Goal: Task Accomplishment & Management: Use online tool/utility

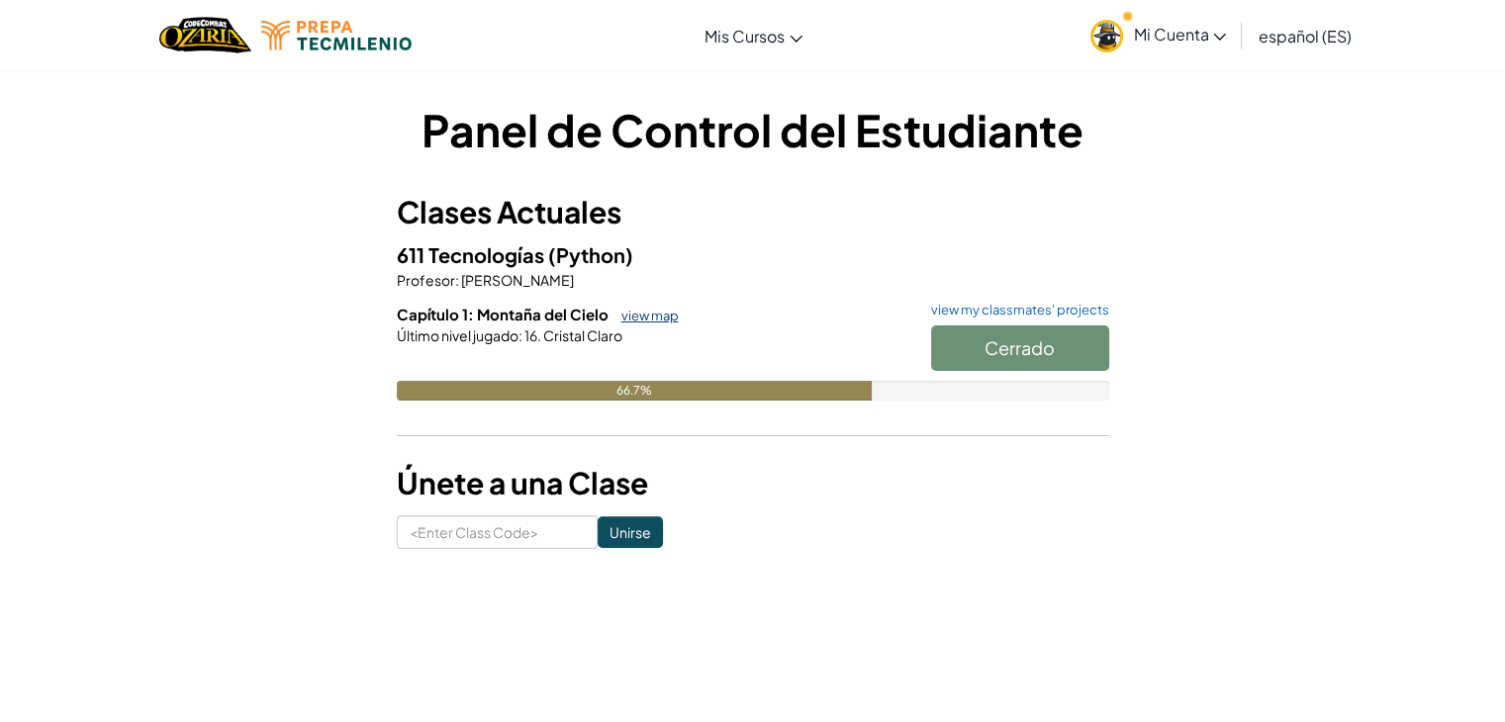
click at [648, 314] on link "view map" at bounding box center [644, 316] width 67 height 16
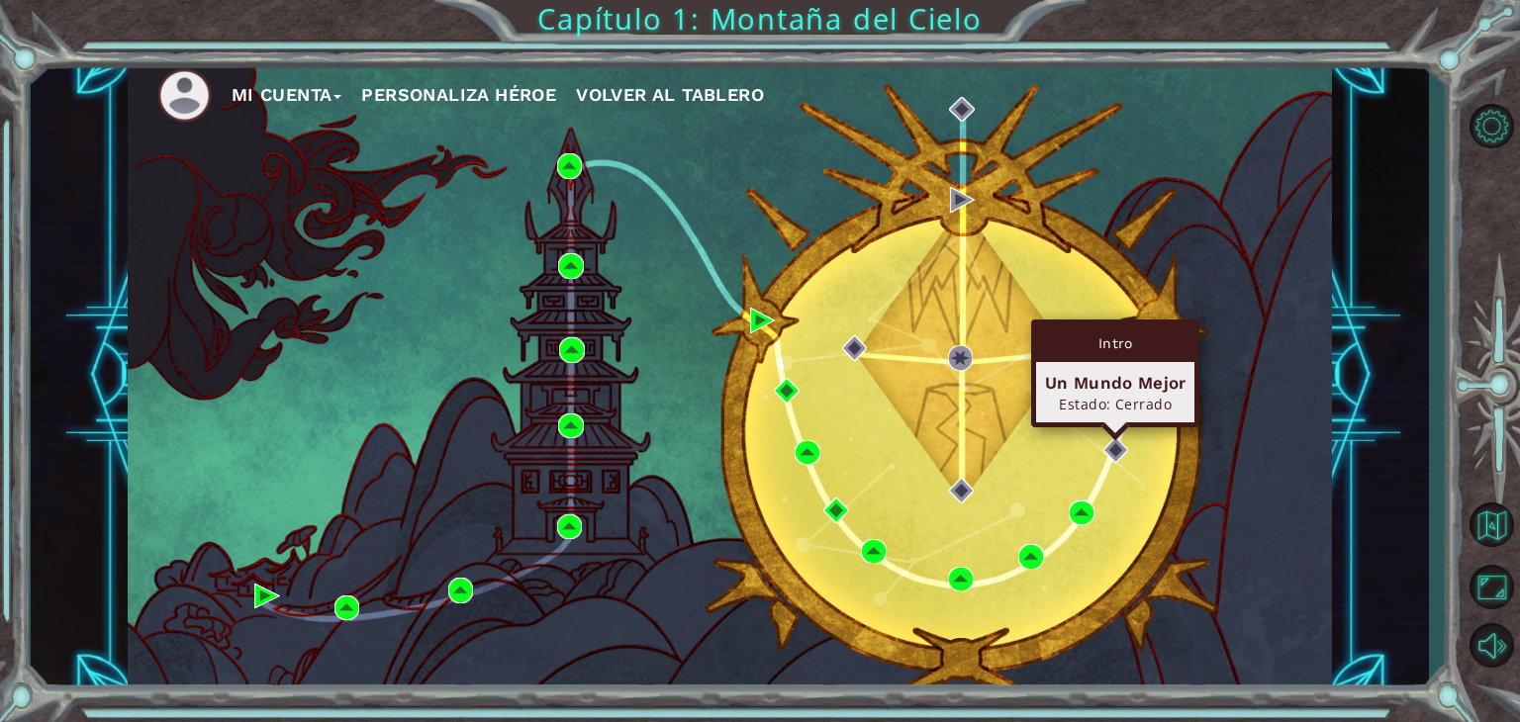
click at [1113, 427] on div "Intro Un Mundo Mejor Estado: [GEOGRAPHIC_DATA]" at bounding box center [1115, 374] width 168 height 108
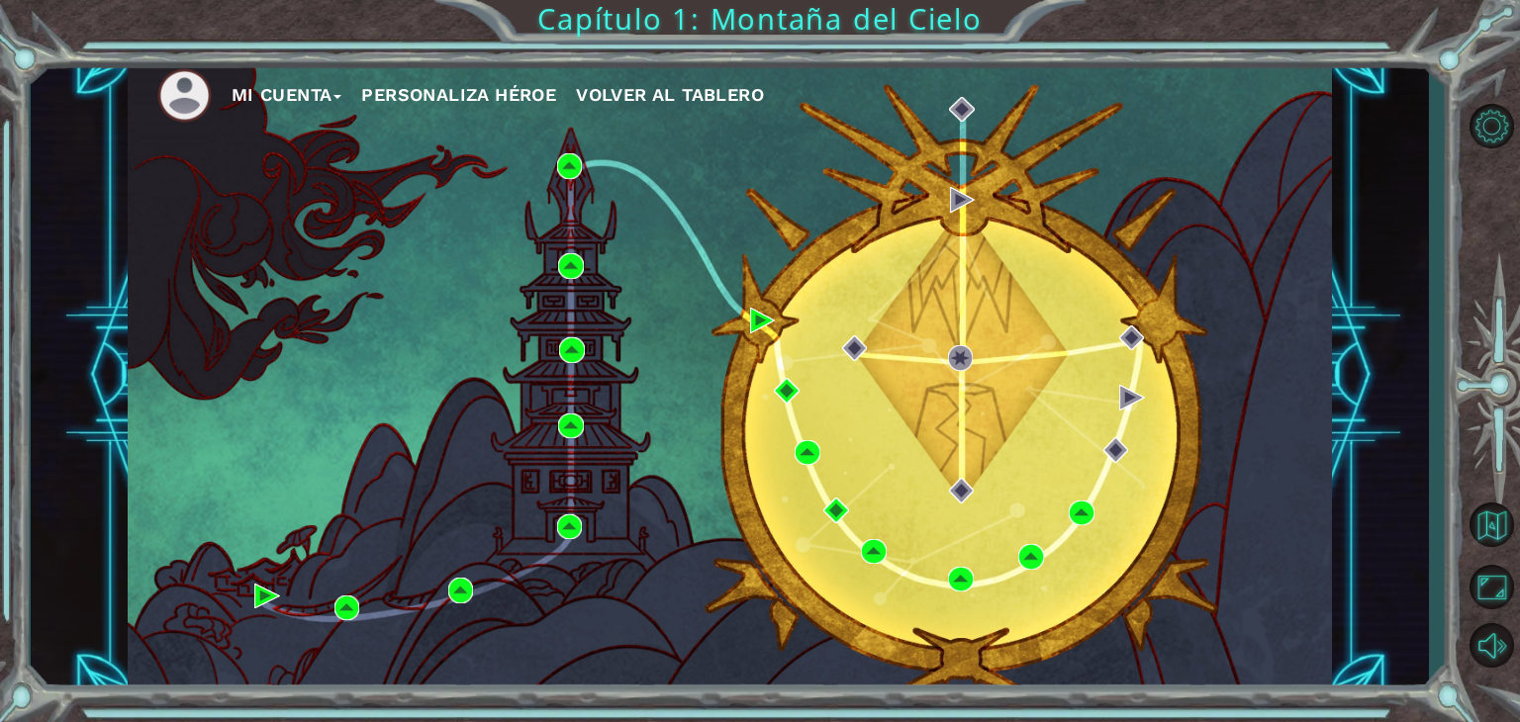
drag, startPoint x: 1018, startPoint y: 591, endPoint x: 1031, endPoint y: 567, distance: 27.0
click at [1030, 569] on div "Mi Cuenta Personaliza Héroe Volver al Tablero" at bounding box center [730, 375] width 1204 height 635
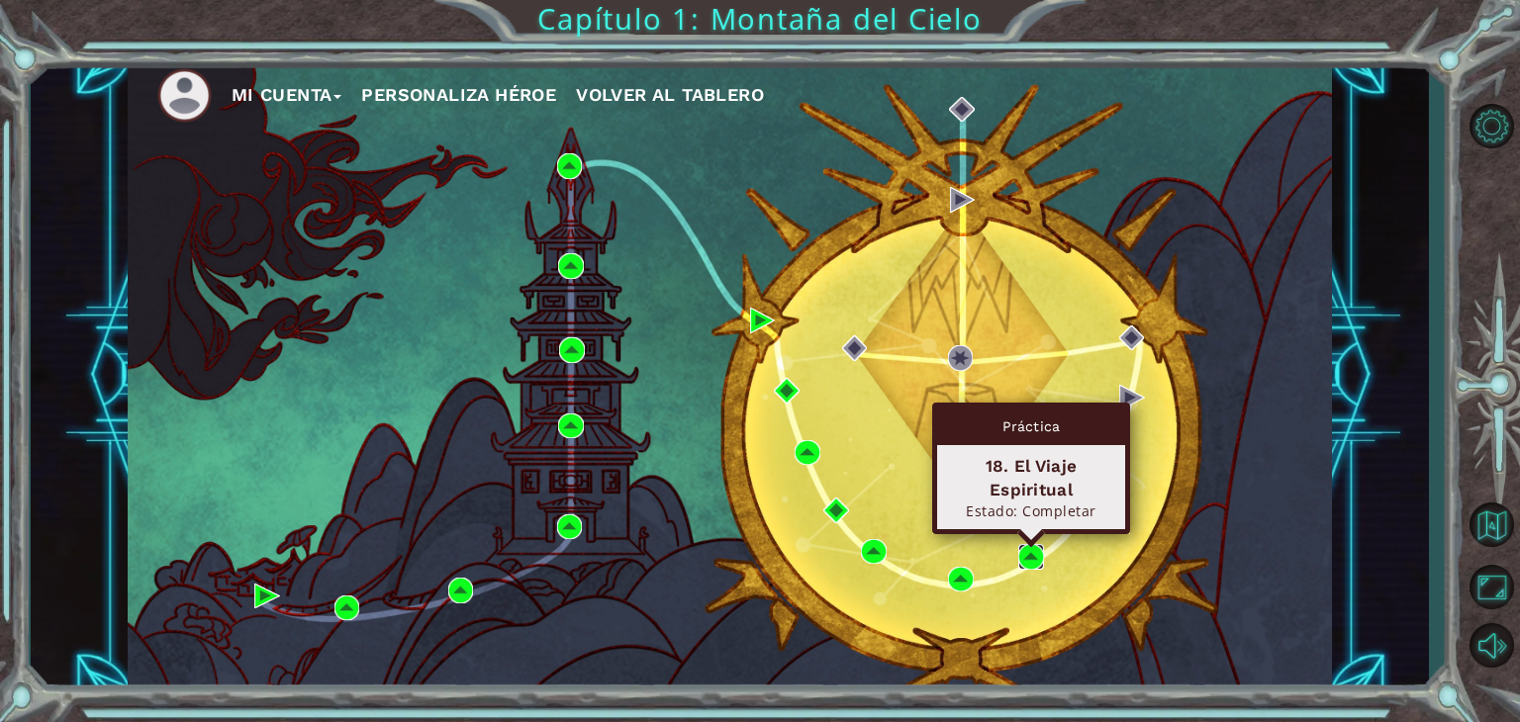
click at [1024, 568] on img at bounding box center [1031, 557] width 26 height 26
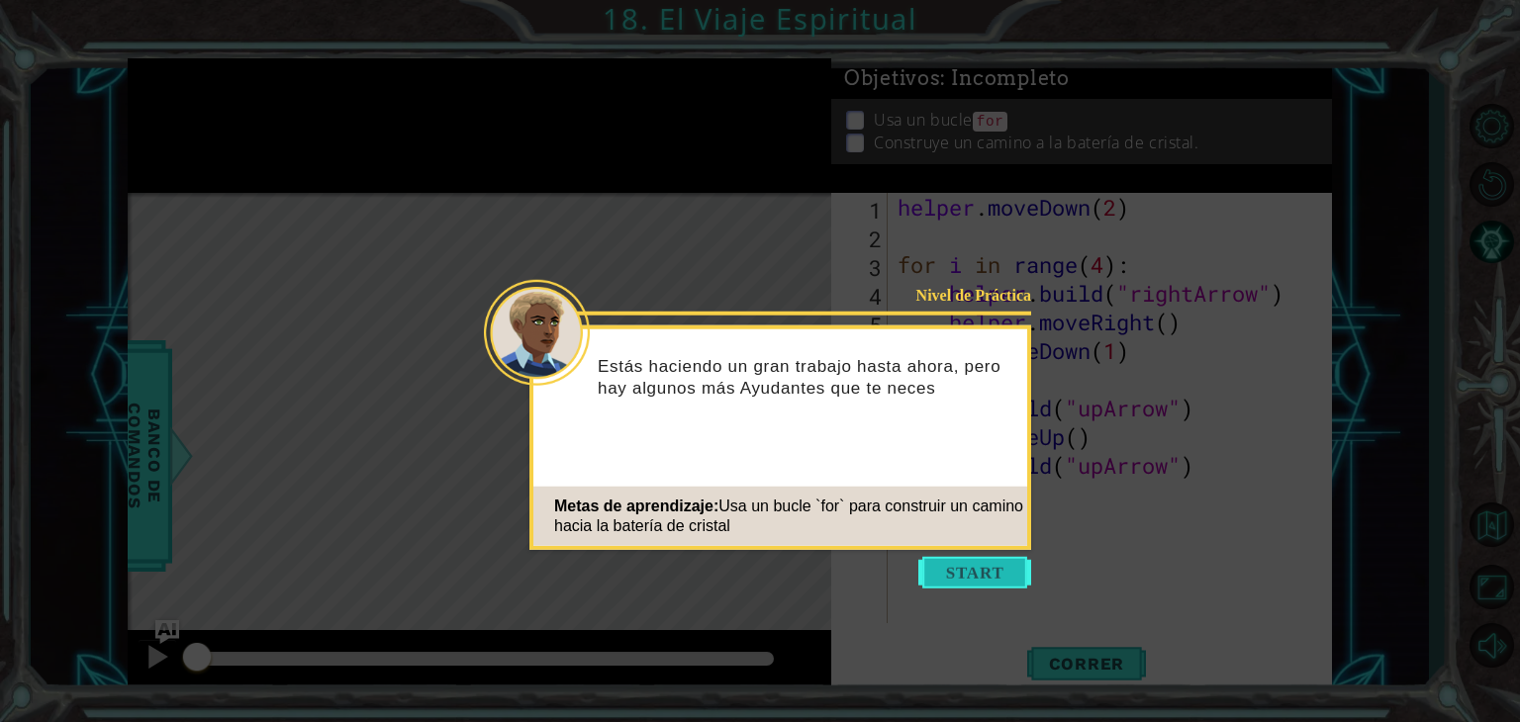
click at [964, 583] on button "Start" at bounding box center [974, 573] width 113 height 32
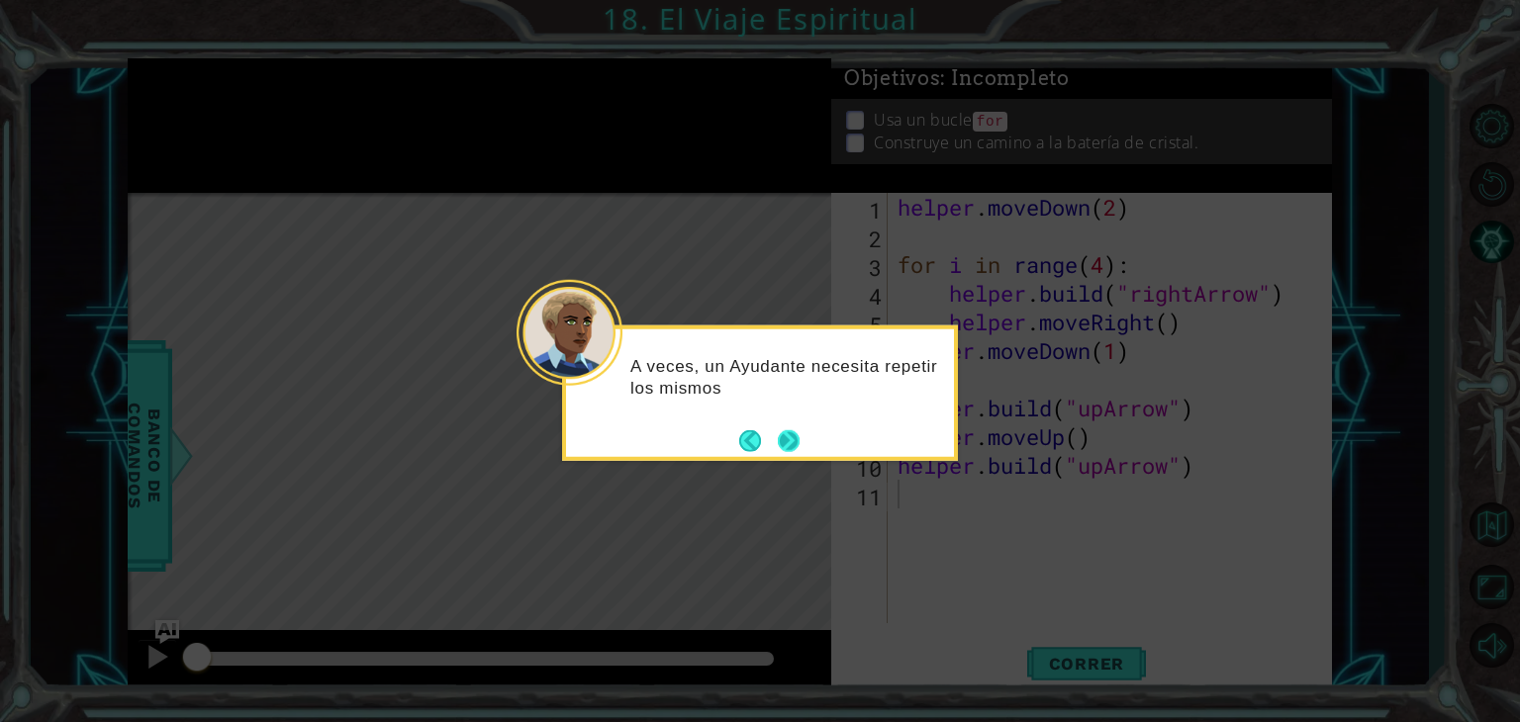
click at [797, 446] on button "Next" at bounding box center [789, 440] width 23 height 23
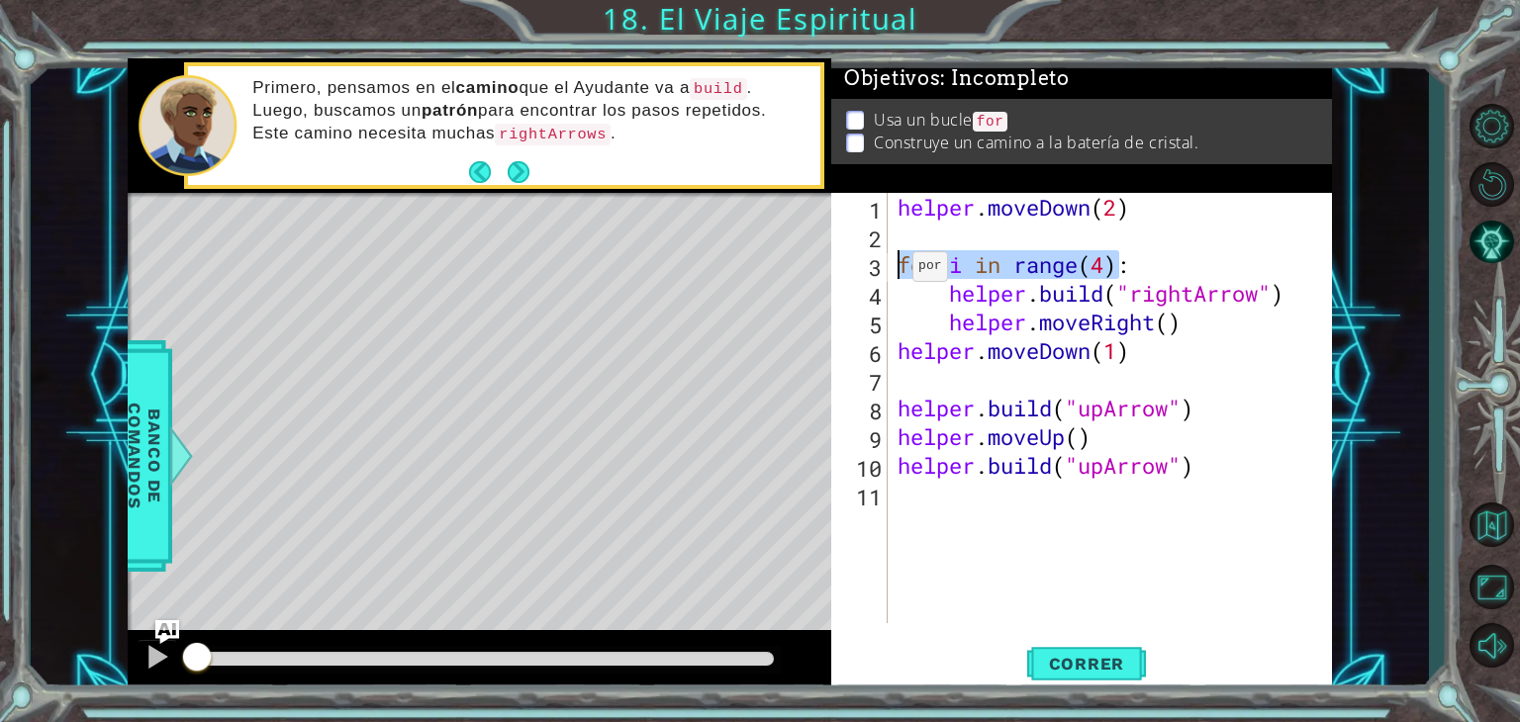
drag, startPoint x: 1115, startPoint y: 265, endPoint x: 894, endPoint y: 271, distance: 220.7
click at [894, 271] on div "helper . moveDown ( 2 ) for i in range ( 4 ) : helper . build ( "rightArrow" ) …" at bounding box center [1114, 437] width 443 height 488
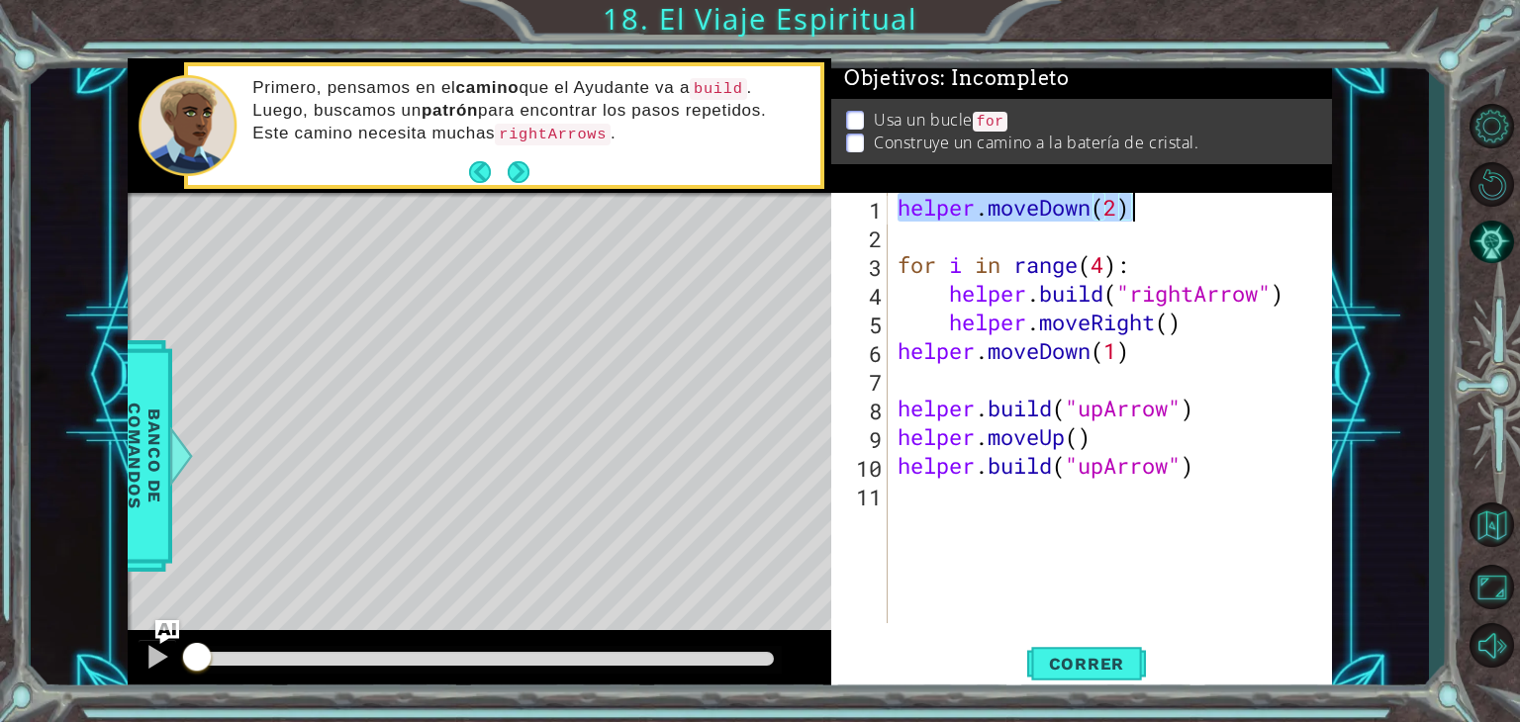
drag, startPoint x: 899, startPoint y: 208, endPoint x: 1136, endPoint y: 211, distance: 236.5
click at [1136, 211] on div "helper . moveDown ( 2 ) for i in range ( 4 ) : helper . build ( "rightArrow" ) …" at bounding box center [1114, 437] width 443 height 488
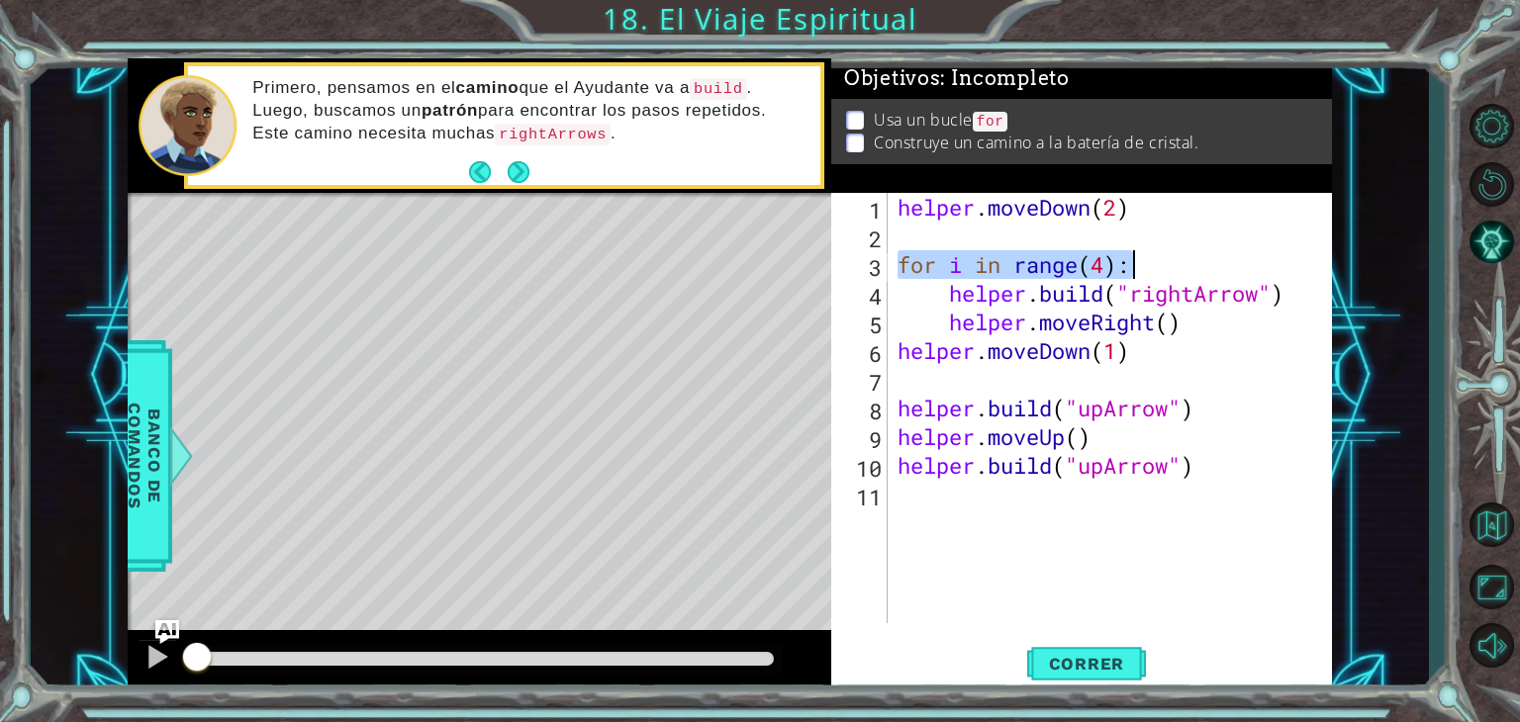
drag, startPoint x: 901, startPoint y: 270, endPoint x: 1144, endPoint y: 268, distance: 242.4
click at [1144, 268] on div "helper . moveDown ( 2 ) for i in range ( 4 ) : helper . build ( "rightArrow" ) …" at bounding box center [1114, 437] width 443 height 488
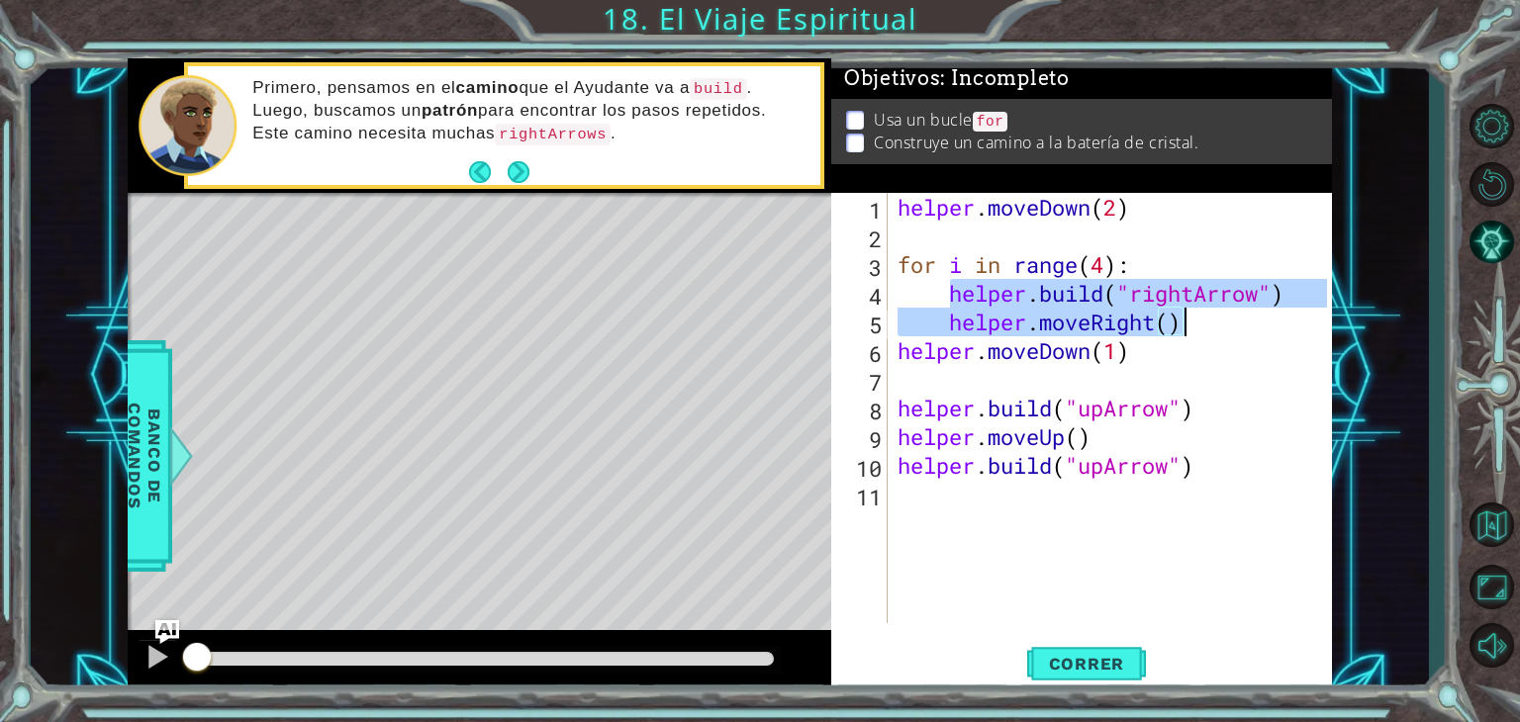
drag, startPoint x: 956, startPoint y: 290, endPoint x: 1243, endPoint y: 325, distance: 289.0
click at [1243, 325] on div "helper . moveDown ( 2 ) for i in range ( 4 ) : helper . build ( "rightArrow" ) …" at bounding box center [1114, 437] width 443 height 488
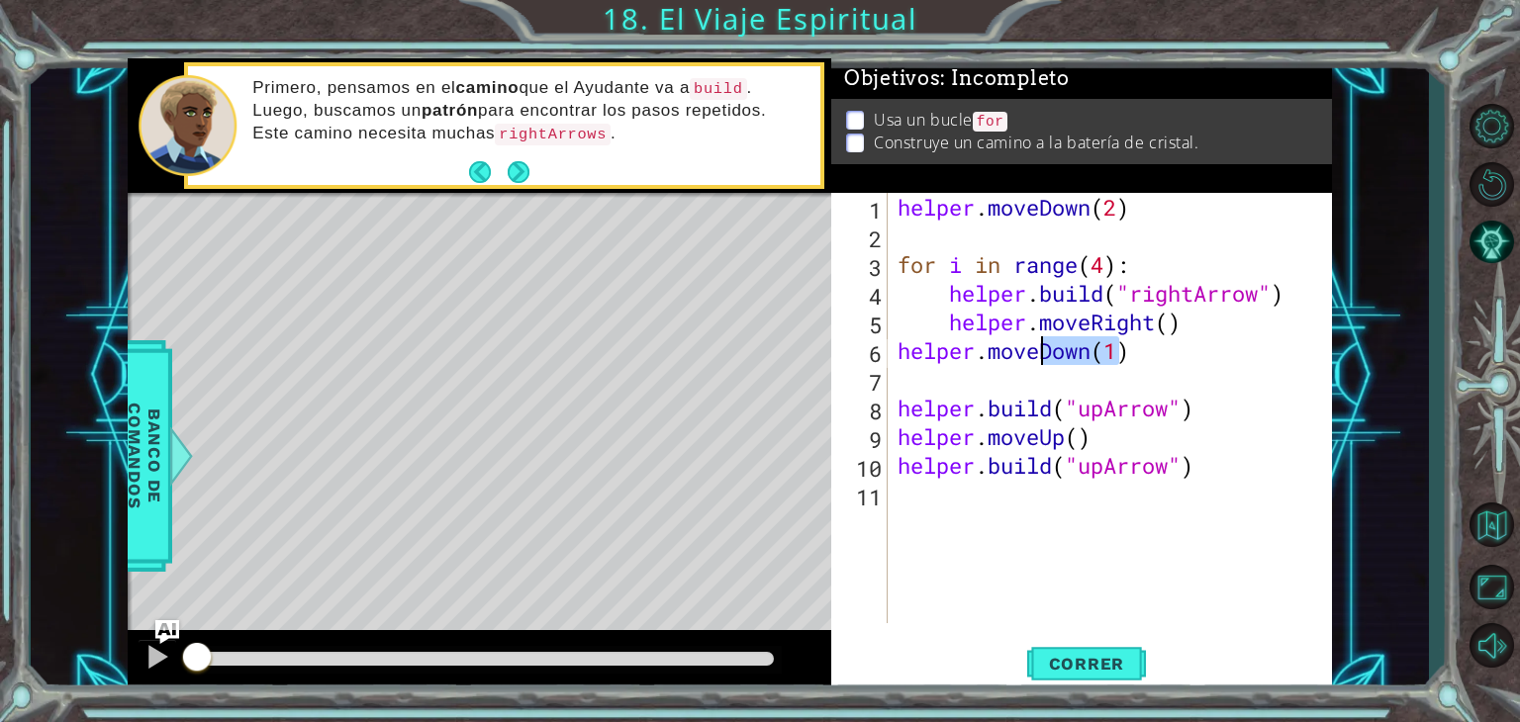
drag, startPoint x: 1124, startPoint y: 353, endPoint x: 1045, endPoint y: 344, distance: 79.6
click at [1045, 344] on div "helper . moveDown ( 2 ) for i in range ( 4 ) : helper . build ( "rightArrow" ) …" at bounding box center [1114, 437] width 443 height 488
drag, startPoint x: 1139, startPoint y: 349, endPoint x: 871, endPoint y: 361, distance: 268.4
click at [871, 361] on div "helper.moveDown(1) 1 2 3 4 5 6 7 8 9 10 11 helper . moveDown ( 2 ) for i in ran…" at bounding box center [1079, 408] width 496 height 430
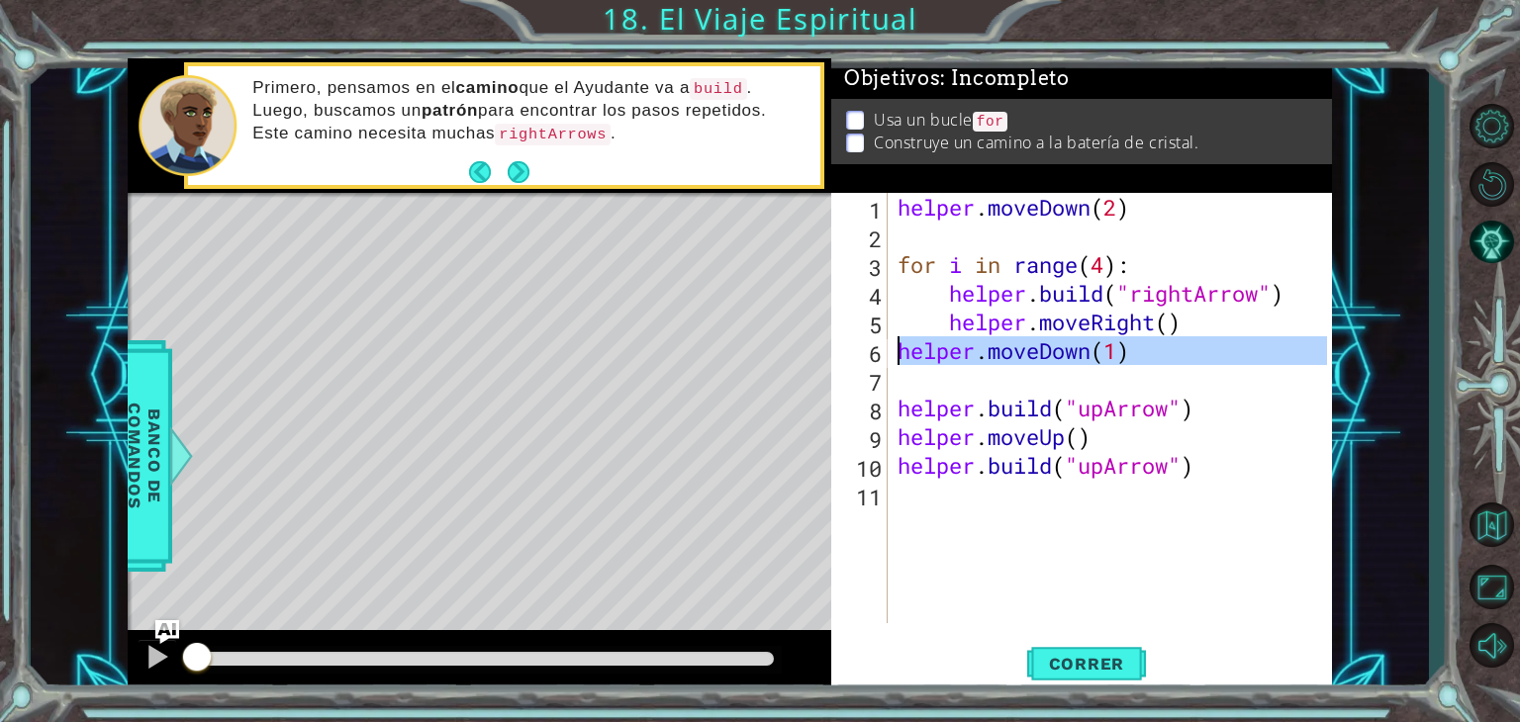
click at [871, 361] on div "6" at bounding box center [861, 353] width 52 height 29
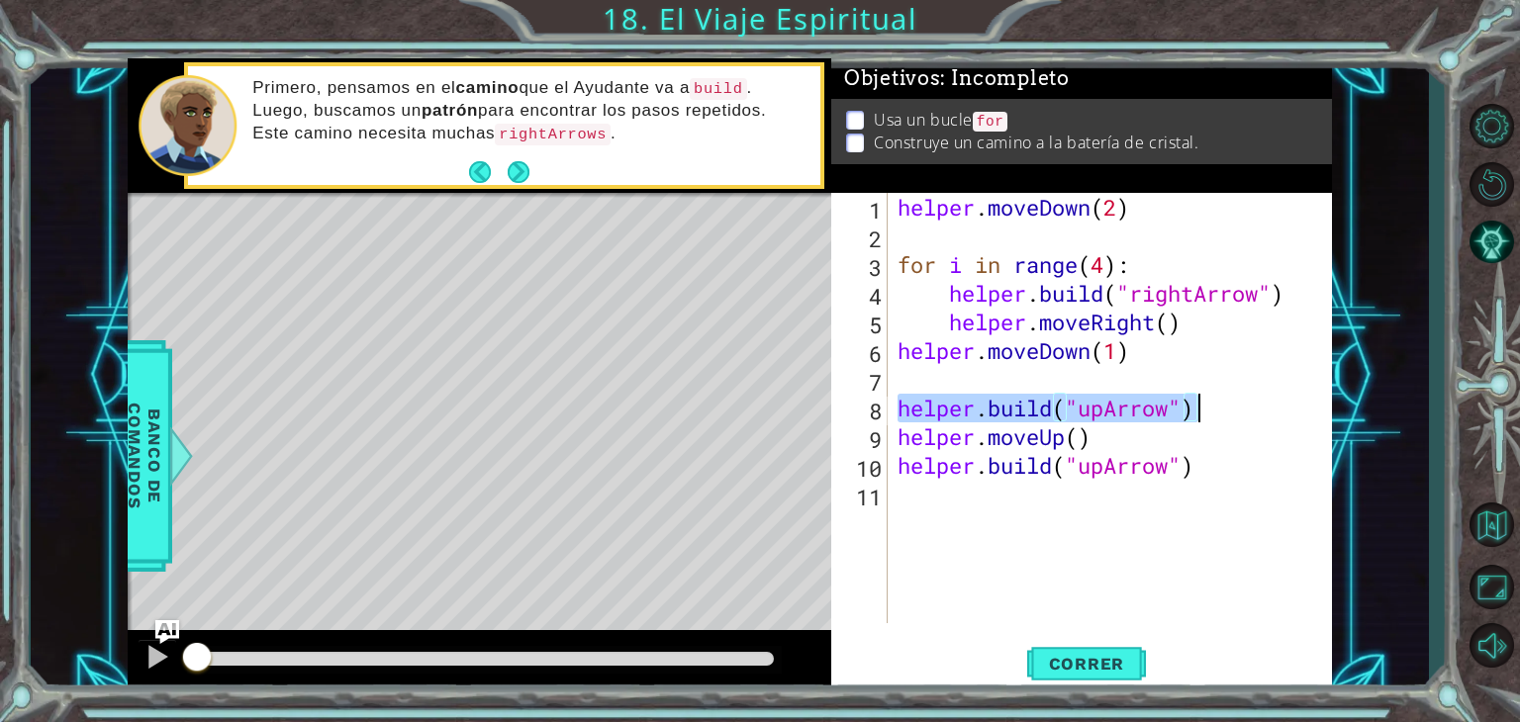
drag, startPoint x: 898, startPoint y: 405, endPoint x: 1226, endPoint y: 409, distance: 327.5
click at [1226, 409] on div "helper . moveDown ( 2 ) for i in range ( 4 ) : helper . build ( "rightArrow" ) …" at bounding box center [1114, 437] width 443 height 488
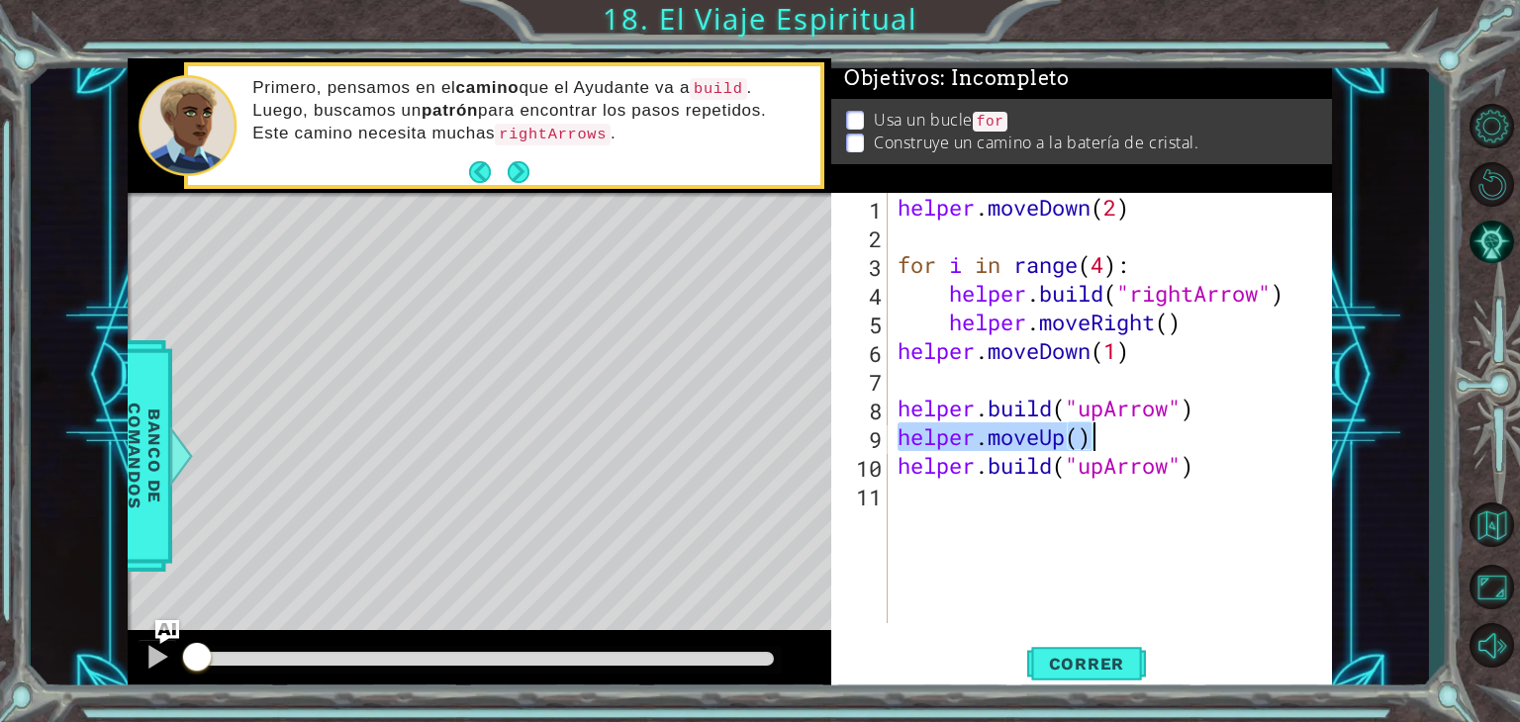
drag, startPoint x: 902, startPoint y: 441, endPoint x: 1095, endPoint y: 434, distance: 193.0
click at [1095, 434] on div "helper . moveDown ( 2 ) for i in range ( 4 ) : helper . build ( "rightArrow" ) …" at bounding box center [1114, 437] width 443 height 488
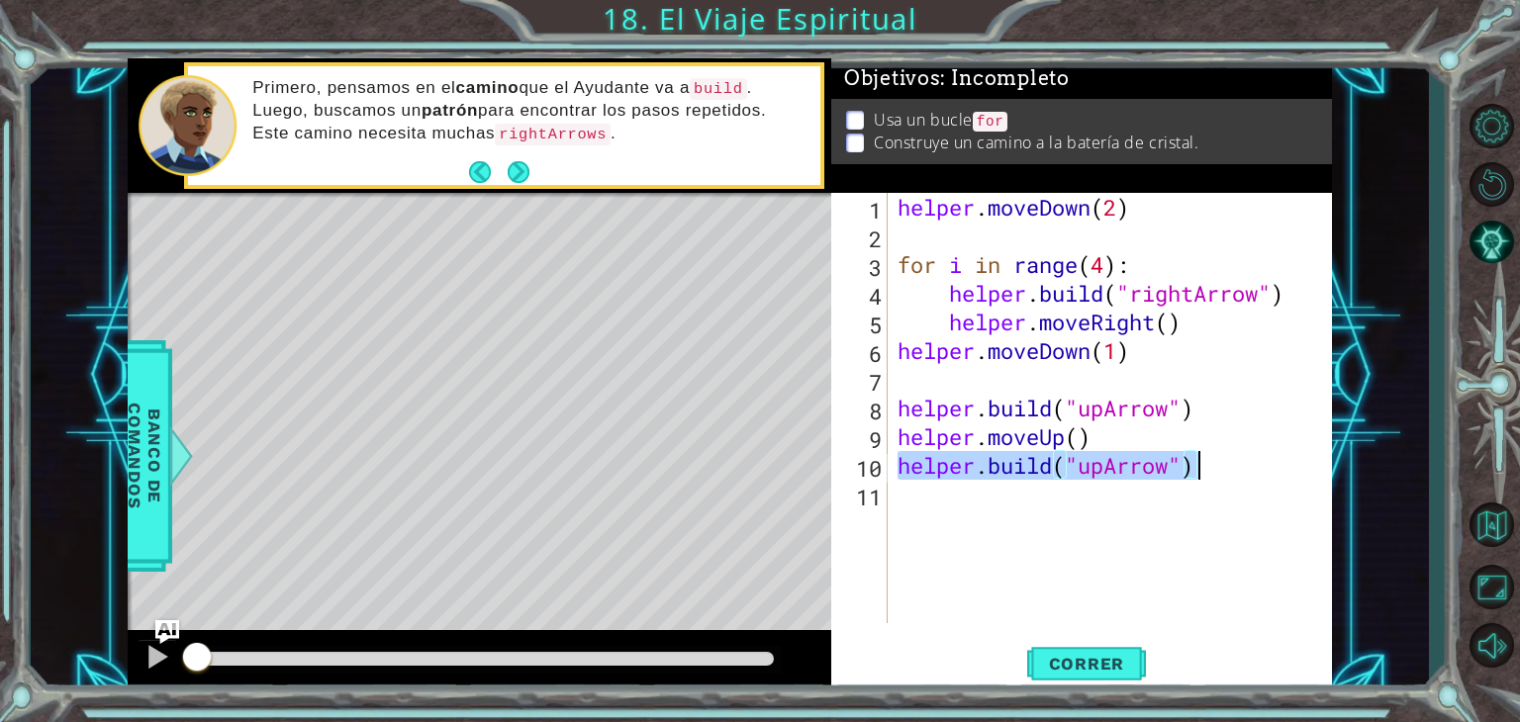
drag, startPoint x: 895, startPoint y: 468, endPoint x: 1222, endPoint y: 462, distance: 326.5
click at [1222, 462] on div "helper . moveDown ( 2 ) for i in range ( 4 ) : helper . build ( "rightArrow" ) …" at bounding box center [1114, 437] width 443 height 488
type textarea "[DOMAIN_NAME]("upArrow")"
click at [1222, 462] on div "helper . moveDown ( 2 ) for i in range ( 4 ) : helper . build ( "rightArrow" ) …" at bounding box center [1109, 408] width 433 height 430
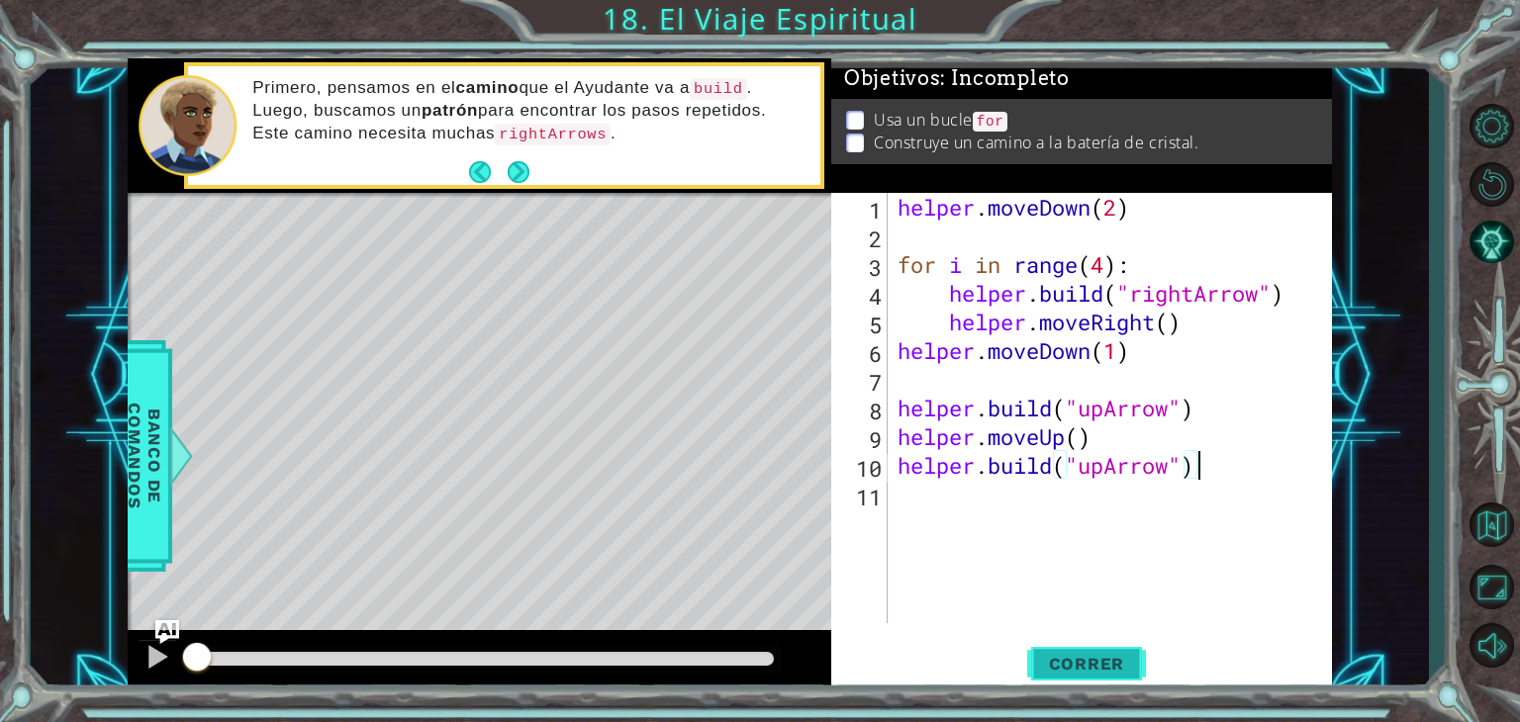
click at [1076, 677] on button "Correr" at bounding box center [1086, 664] width 119 height 50
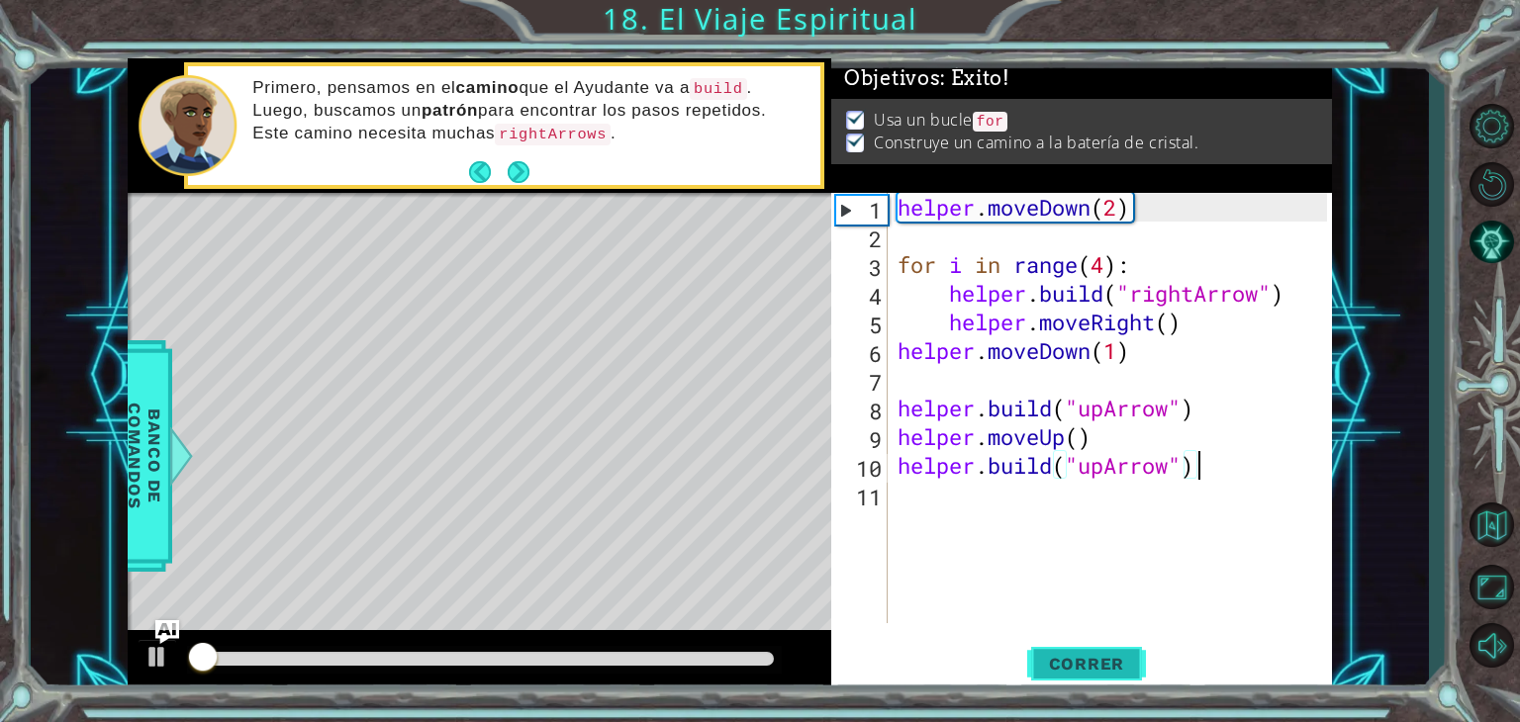
click at [1080, 670] on span "Correr" at bounding box center [1087, 664] width 116 height 20
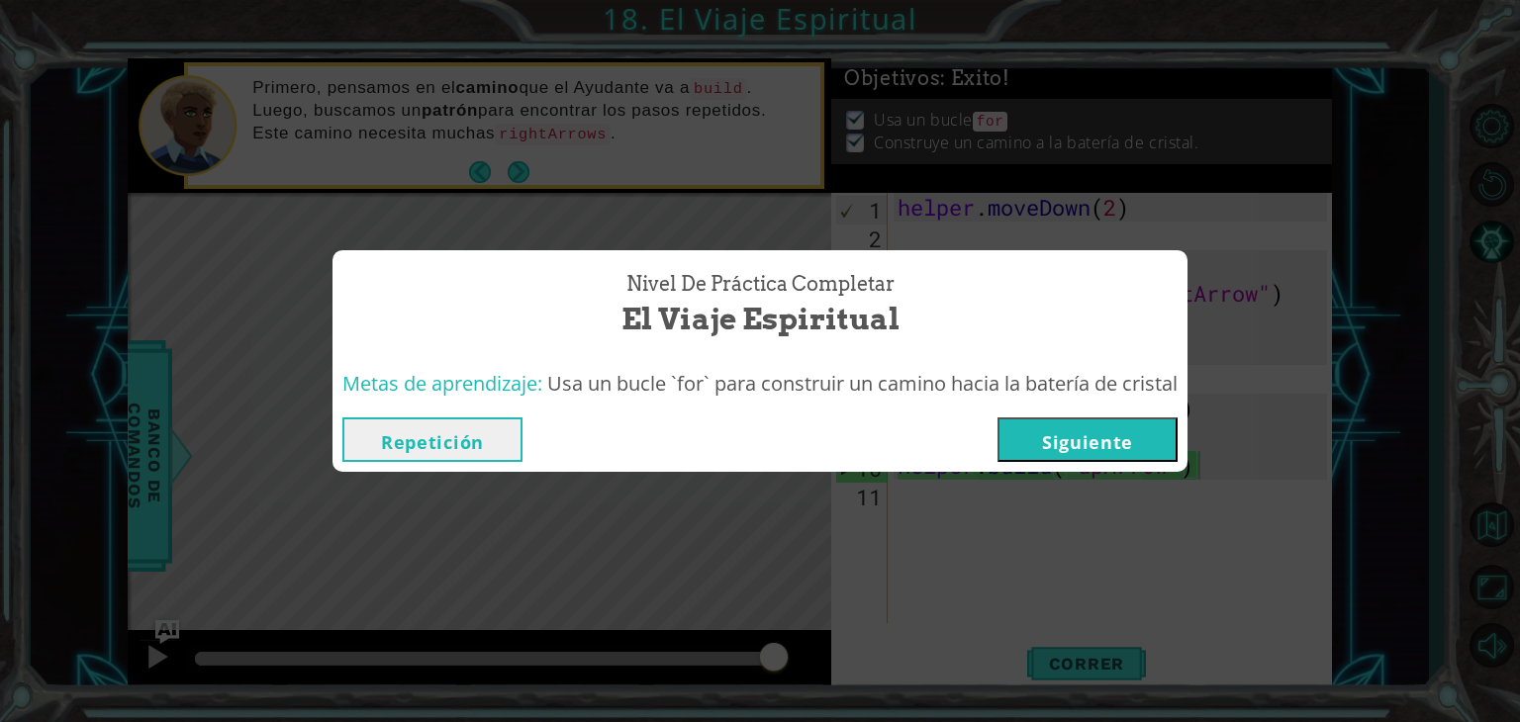
click at [1101, 440] on button "Siguiente" at bounding box center [1087, 440] width 180 height 45
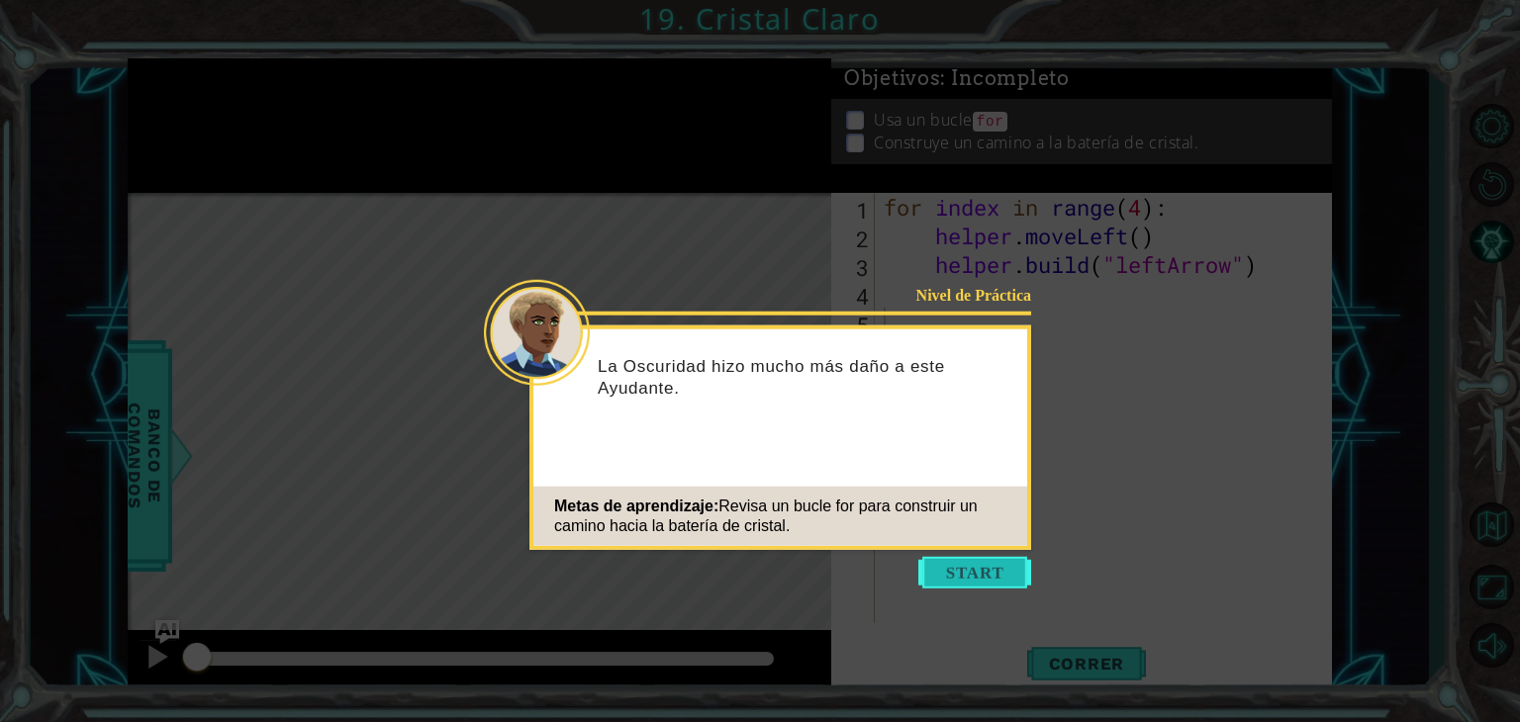
click at [961, 575] on button "Start" at bounding box center [974, 573] width 113 height 32
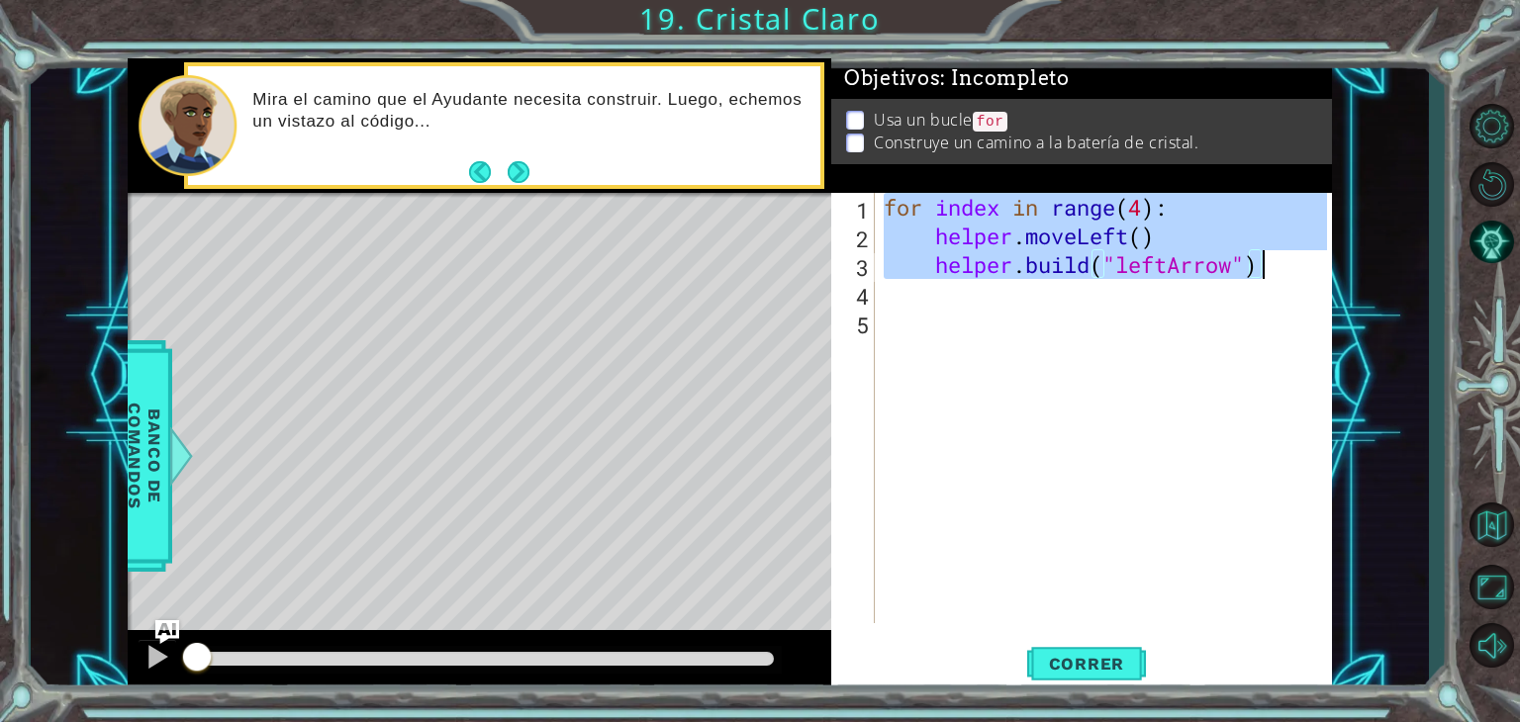
drag, startPoint x: 885, startPoint y: 207, endPoint x: 1261, endPoint y: 254, distance: 378.9
click at [1261, 254] on div "for index in range ( 4 ) : helper . moveLeft ( ) helper . build ( "leftArrow" )" at bounding box center [1108, 437] width 457 height 488
click at [1261, 254] on div "for index in range ( 4 ) : helper . moveLeft ( ) helper . build ( "leftArrow" )" at bounding box center [1103, 408] width 446 height 430
type textarea "[DOMAIN_NAME]("leftArrow")"
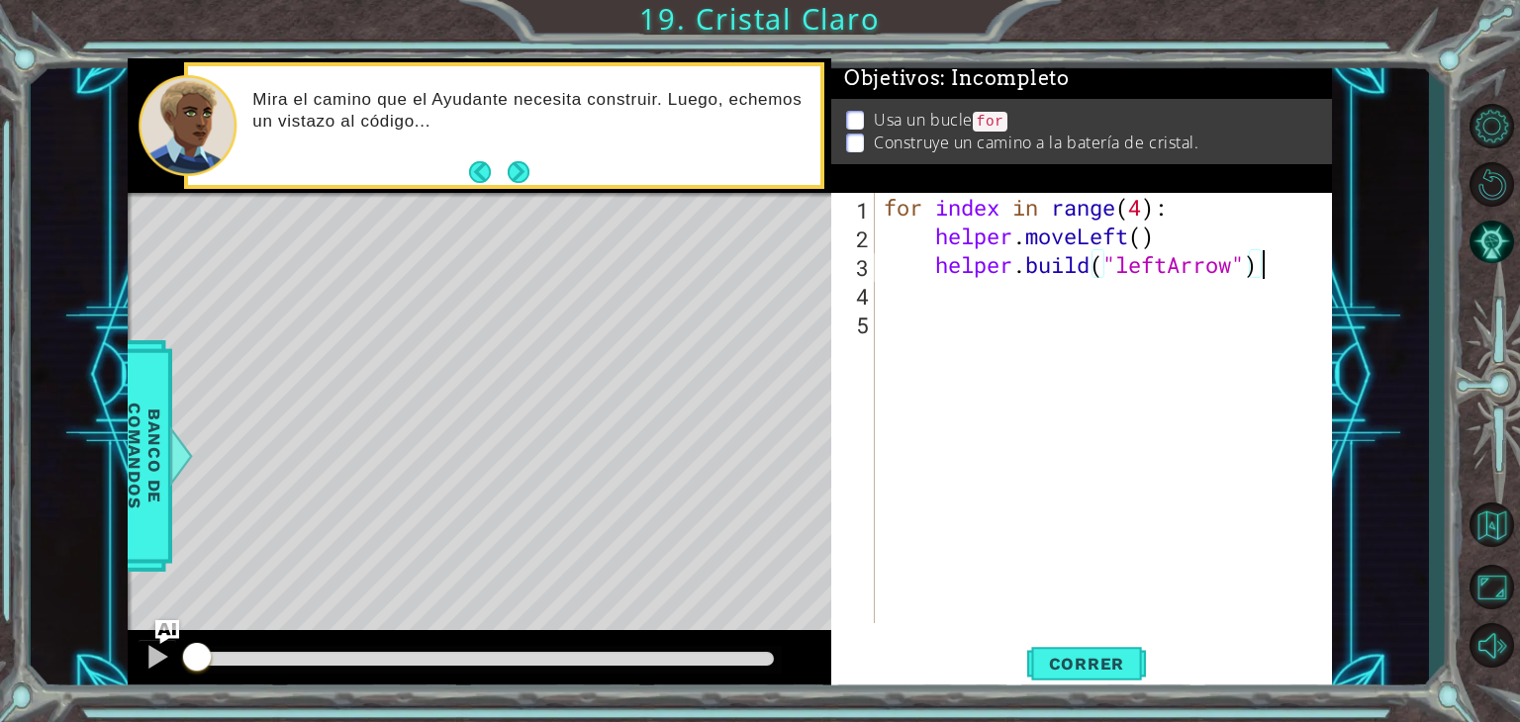
click at [1105, 380] on div "for index in range ( 4 ) : helper . moveLeft ( ) helper . build ( "leftArrow" )" at bounding box center [1108, 437] width 457 height 488
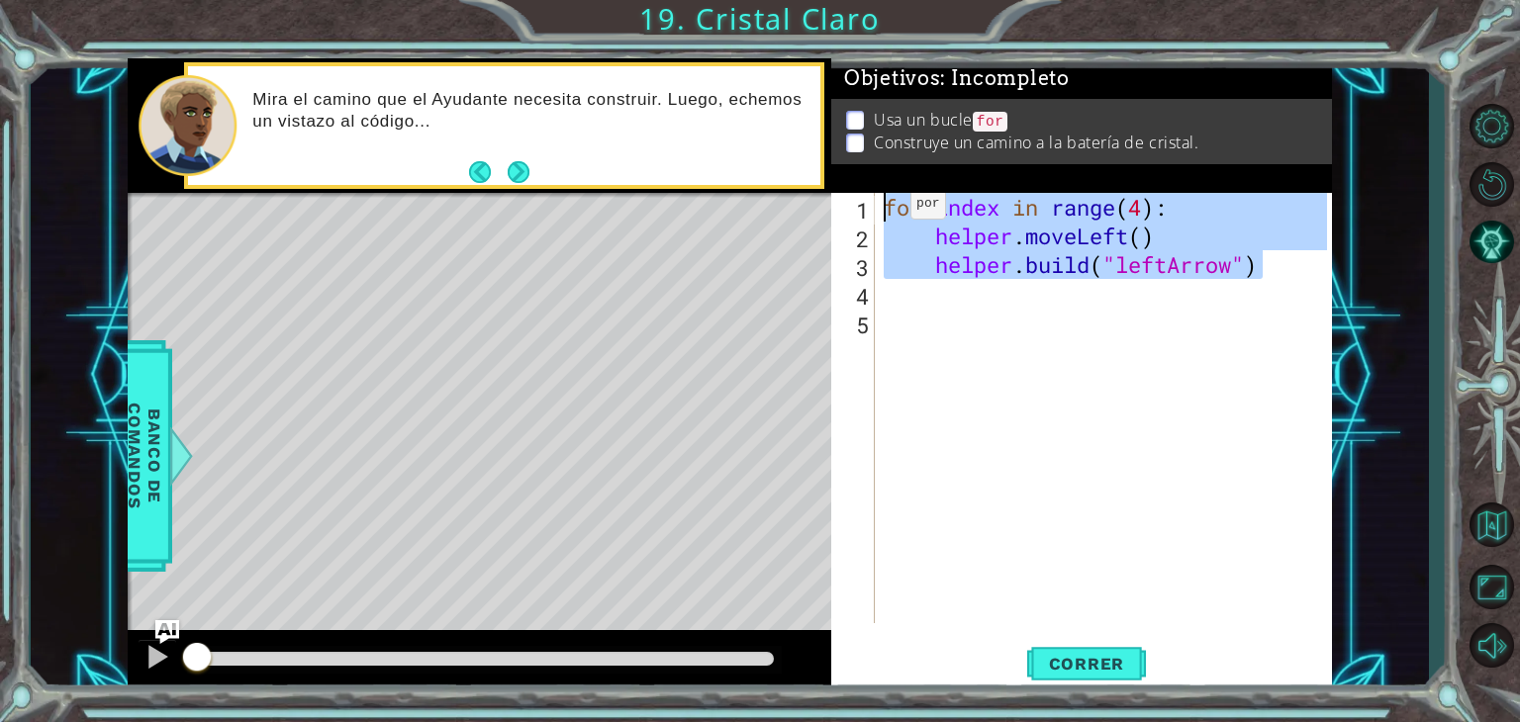
drag, startPoint x: 1259, startPoint y: 265, endPoint x: 872, endPoint y: 211, distance: 391.6
click at [872, 211] on div "1 2 3 4 5 for index in range ( 4 ) : helper . moveLeft ( ) helper . build ( "le…" at bounding box center [1079, 408] width 496 height 430
click at [1114, 676] on button "Correr" at bounding box center [1086, 664] width 119 height 50
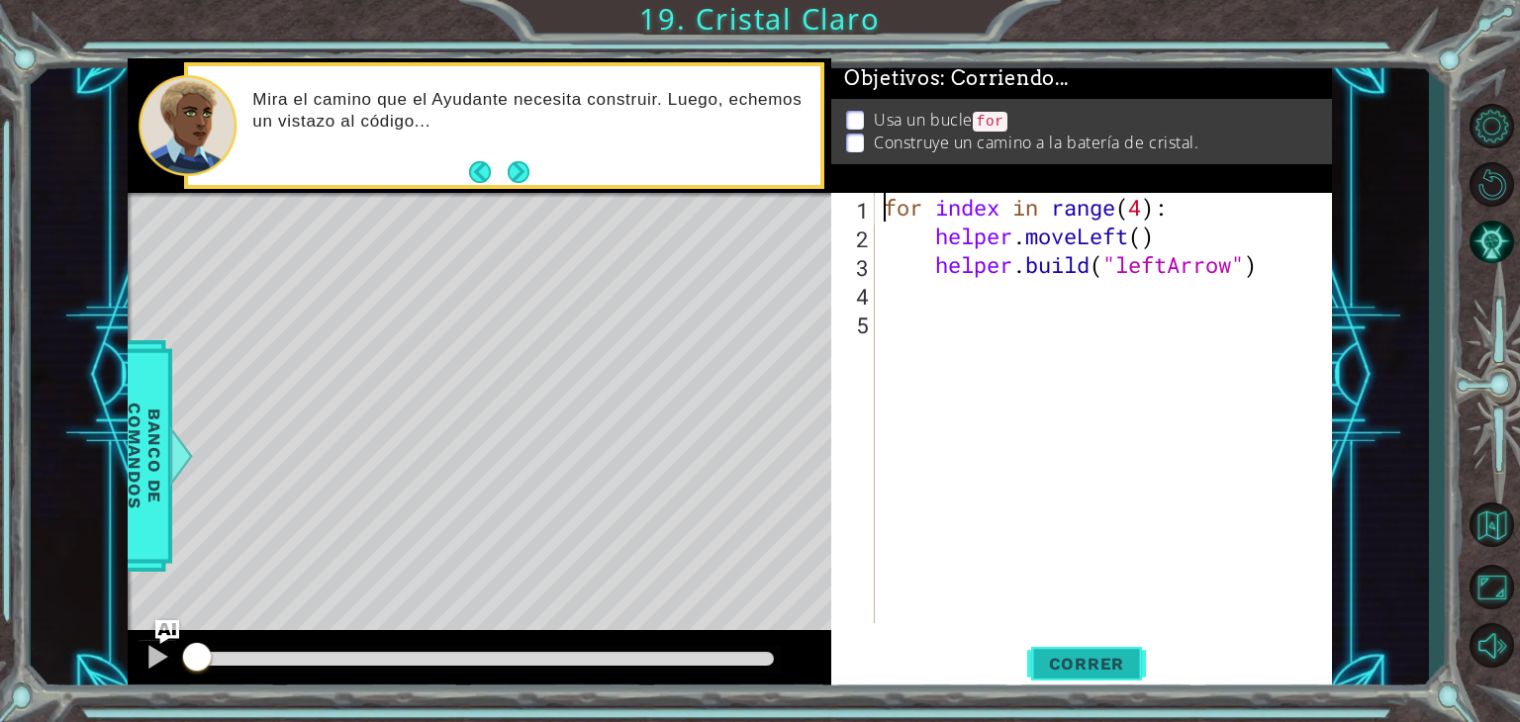
type textarea "for index in range(4):"
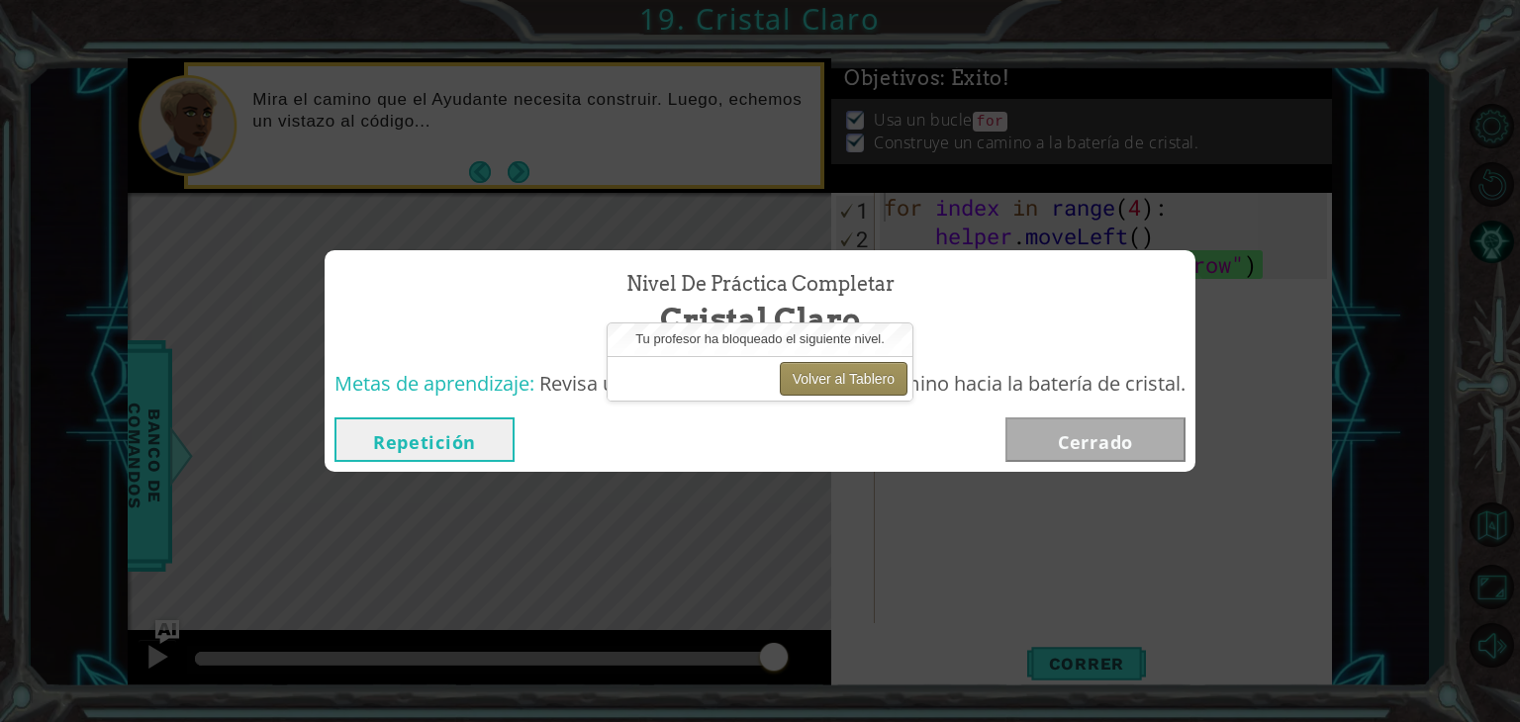
click at [853, 373] on button "Volver al Tablero" at bounding box center [844, 379] width 128 height 34
click at [506, 203] on div "Nivel de Práctica Completar Cristal Claro Metas de aprendizaje: Revisa un bucle…" at bounding box center [760, 361] width 1520 height 722
click at [432, 436] on button "Repetición" at bounding box center [424, 440] width 180 height 45
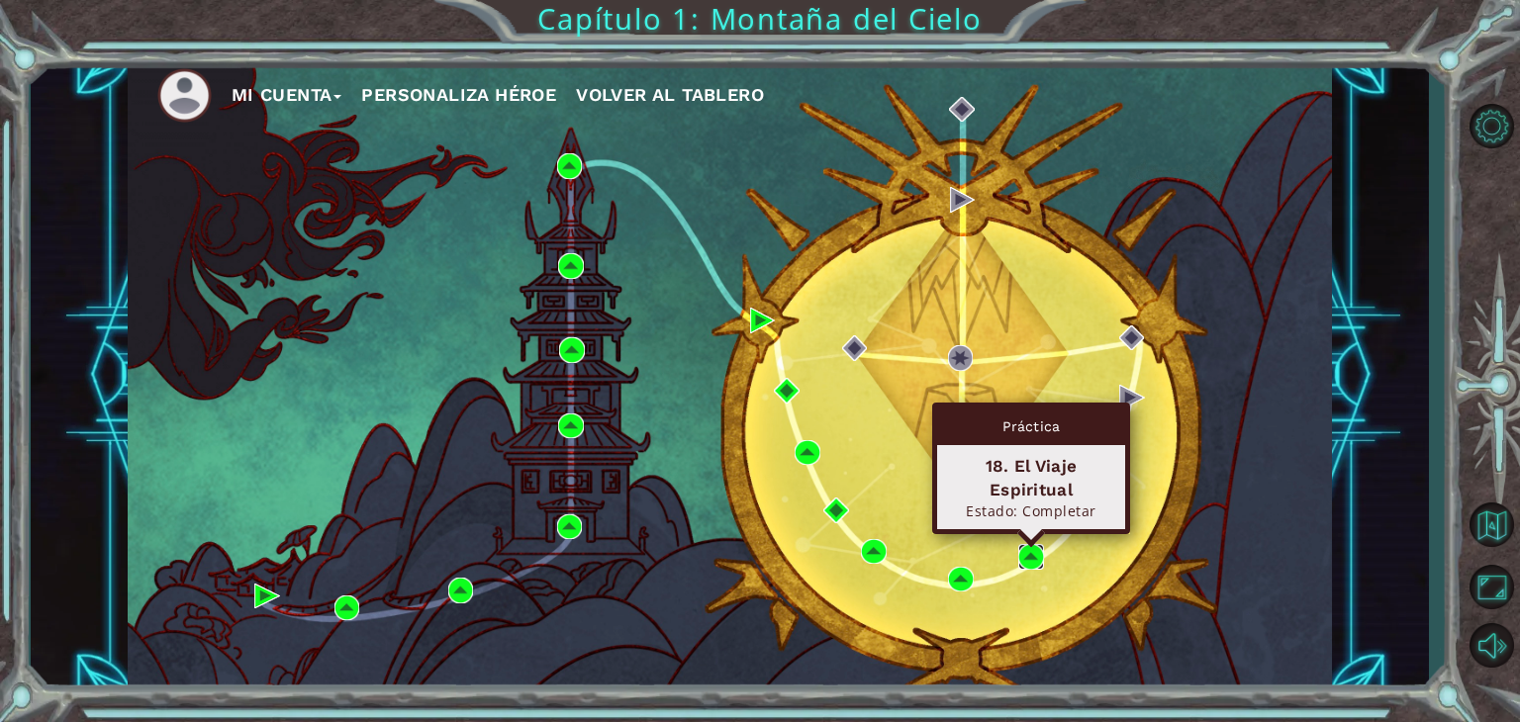
click at [1027, 561] on img at bounding box center [1031, 557] width 26 height 26
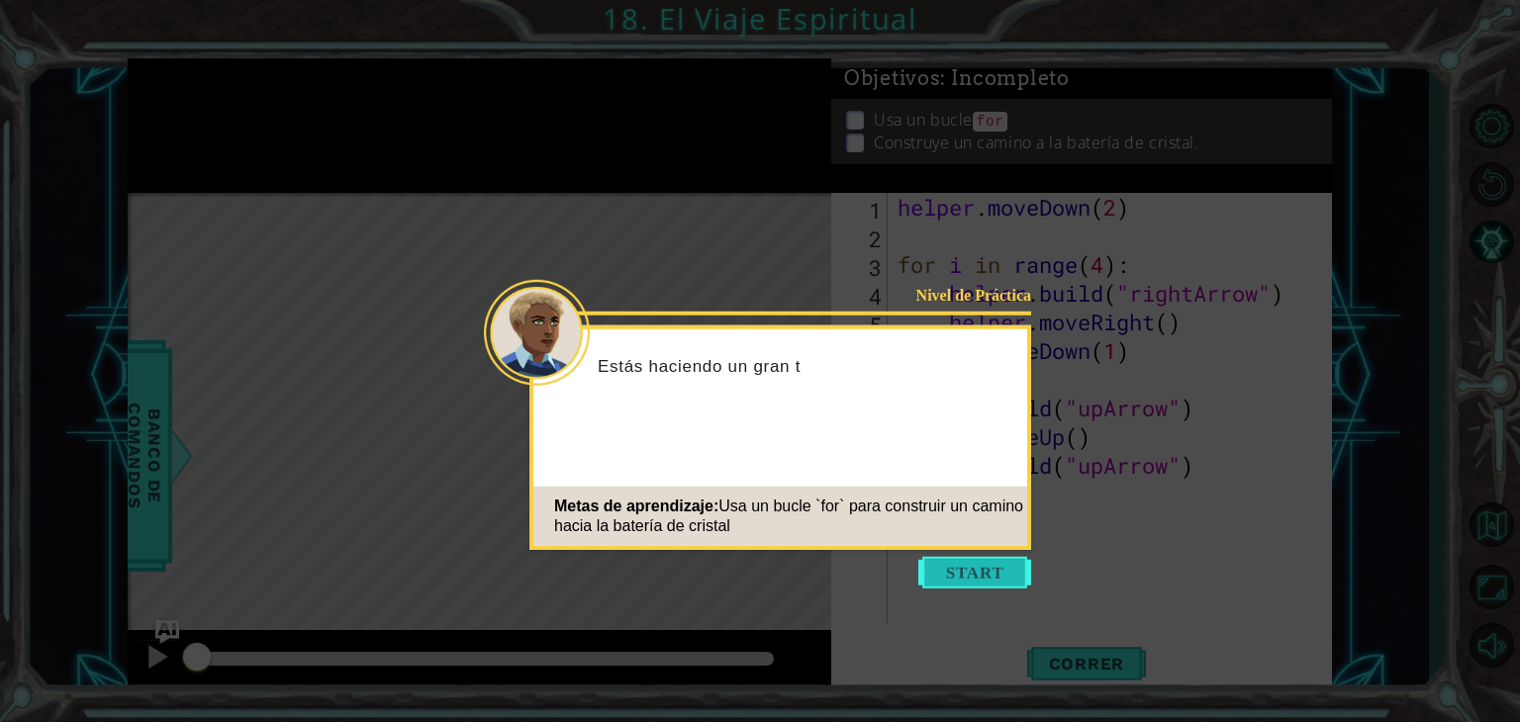
click at [1002, 583] on button "Start" at bounding box center [974, 573] width 113 height 32
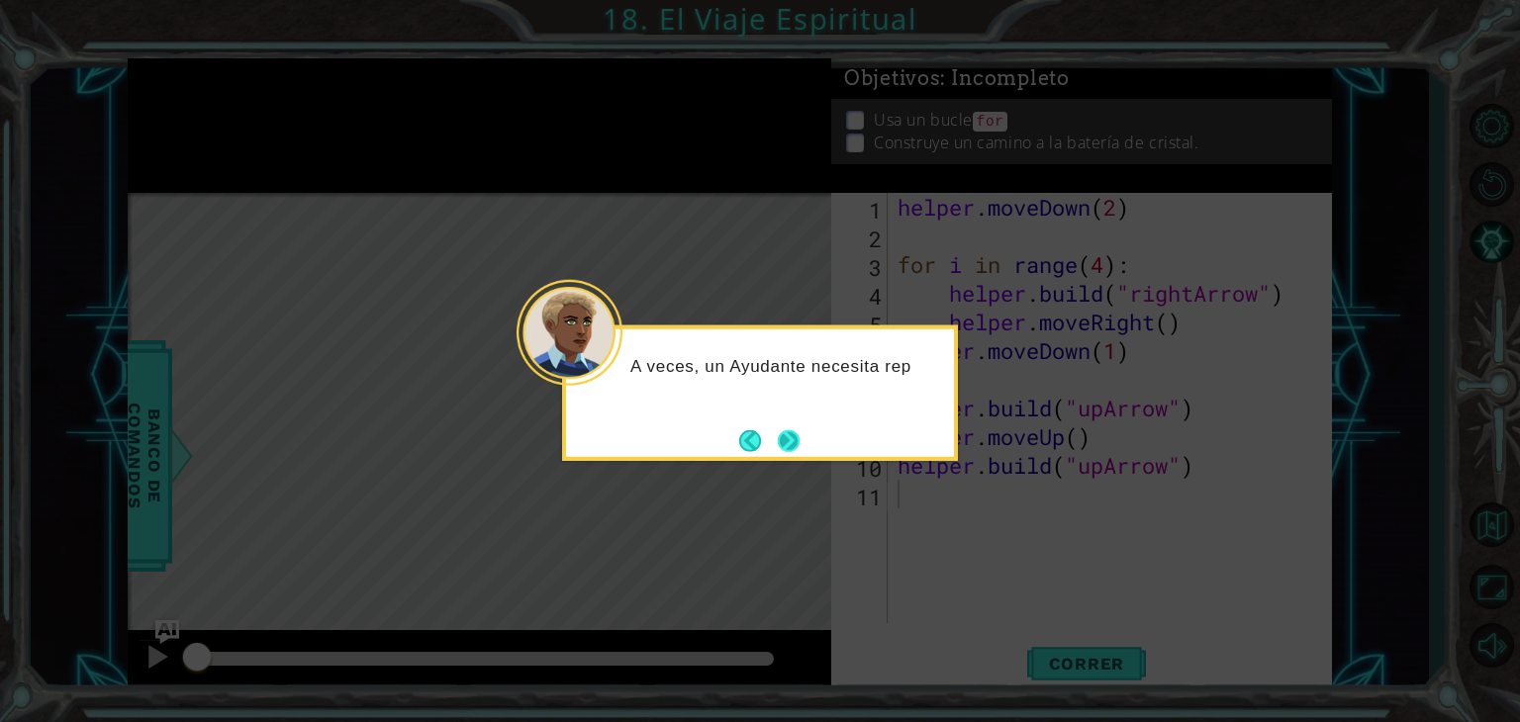
click at [786, 443] on button "Next" at bounding box center [788, 440] width 35 height 35
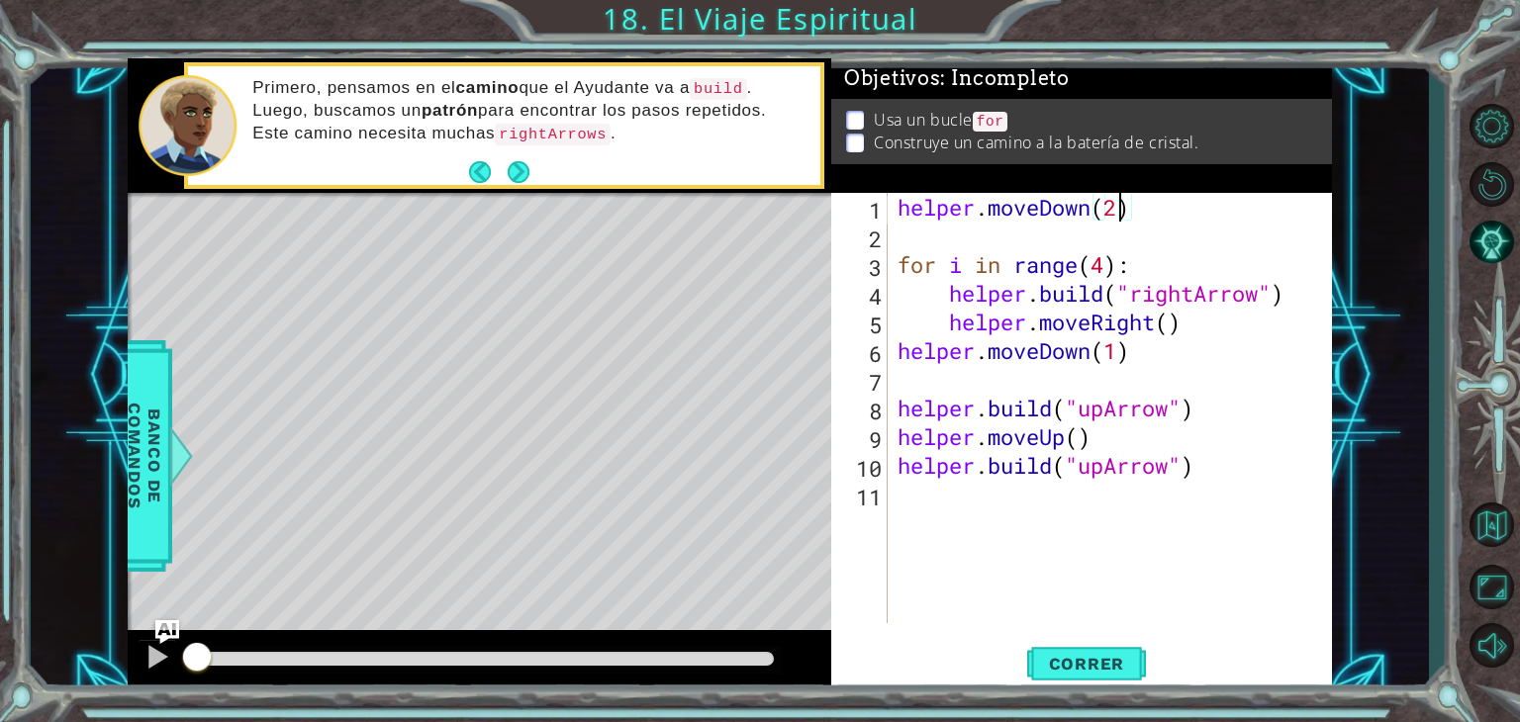
click at [1124, 212] on div "helper . moveDown ( 2 ) for i in range ( 4 ) : helper . build ( "rightArrow" ) …" at bounding box center [1114, 437] width 443 height 488
drag, startPoint x: 1129, startPoint y: 207, endPoint x: 896, endPoint y: 211, distance: 232.5
click at [896, 211] on div "helper . moveDown ( 2 ) for i in range ( 4 ) : helper . build ( "rightArrow" ) …" at bounding box center [1114, 437] width 443 height 488
drag, startPoint x: 1128, startPoint y: 350, endPoint x: 897, endPoint y: 360, distance: 230.7
click at [897, 360] on div "helper . moveDown ( 2 ) for i in range ( 4 ) : helper . build ( "rightArrow" ) …" at bounding box center [1114, 437] width 443 height 488
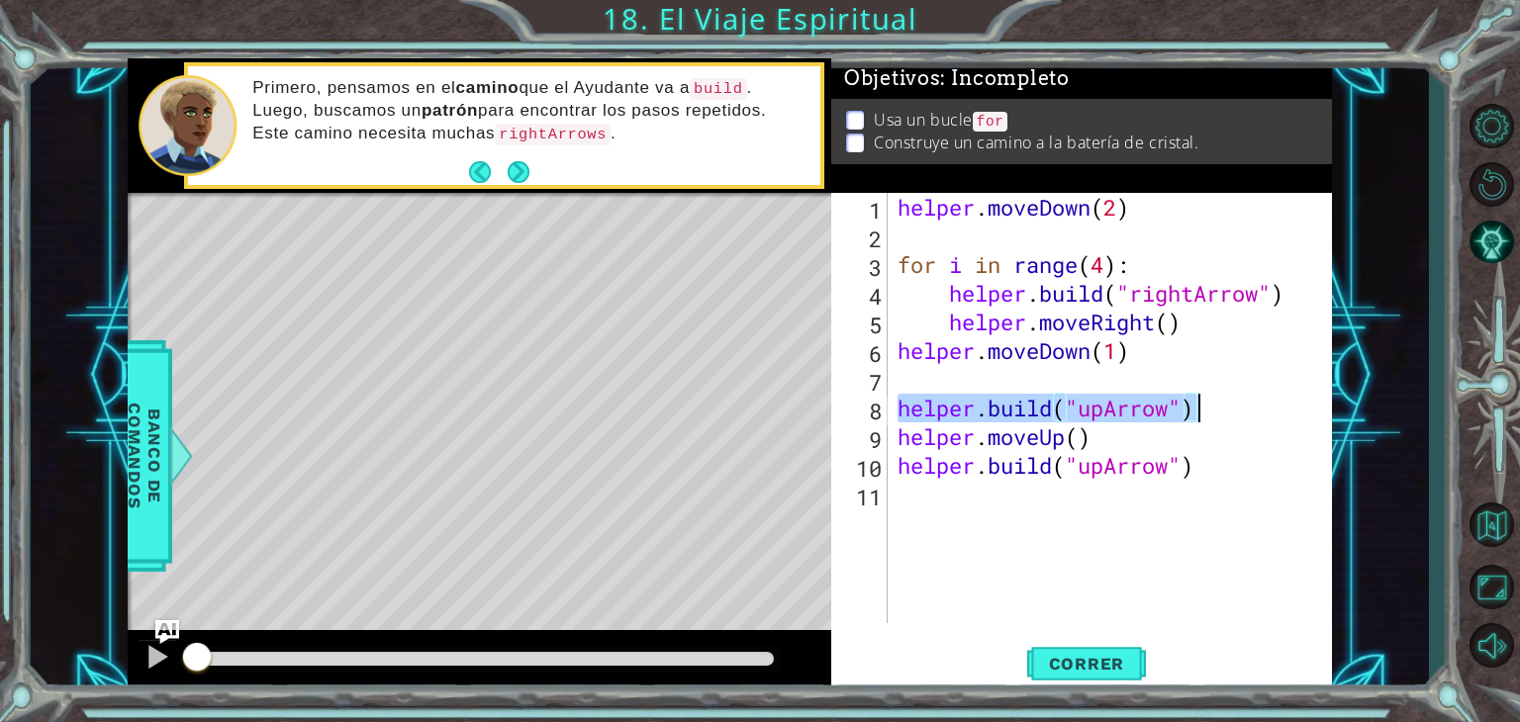
drag, startPoint x: 896, startPoint y: 412, endPoint x: 1195, endPoint y: 406, distance: 298.8
click at [1195, 406] on div "helper . moveDown ( 2 ) for i in range ( 4 ) : helper . build ( "rightArrow" ) …" at bounding box center [1114, 437] width 443 height 488
type textarea "[DOMAIN_NAME]("upArrow")"
click at [971, 511] on div "helper . moveDown ( 2 ) for i in range ( 4 ) : helper . build ( "rightArrow" ) …" at bounding box center [1114, 437] width 443 height 488
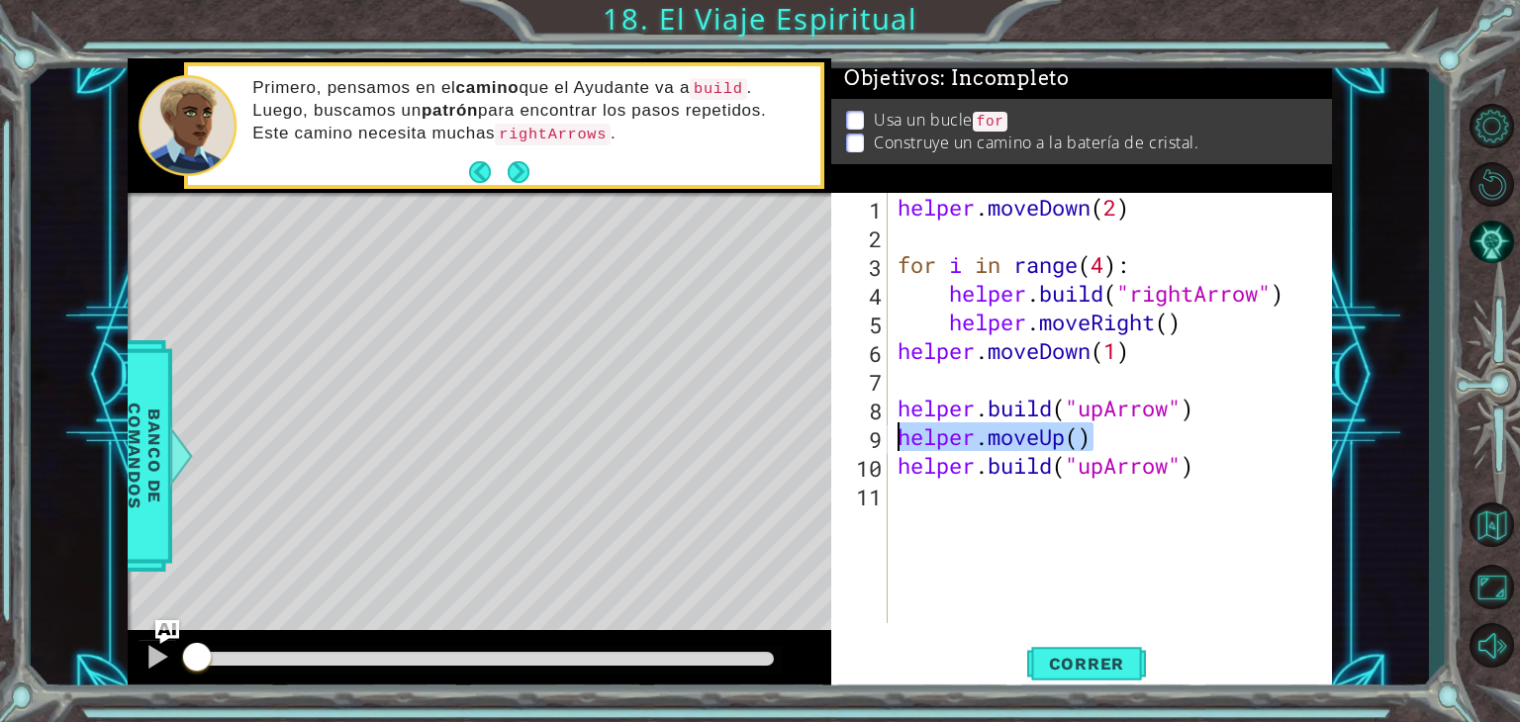
drag, startPoint x: 1087, startPoint y: 440, endPoint x: 898, endPoint y: 436, distance: 189.0
click at [898, 436] on div "helper . moveDown ( 2 ) for i in range ( 4 ) : helper . build ( "rightArrow" ) …" at bounding box center [1114, 437] width 443 height 488
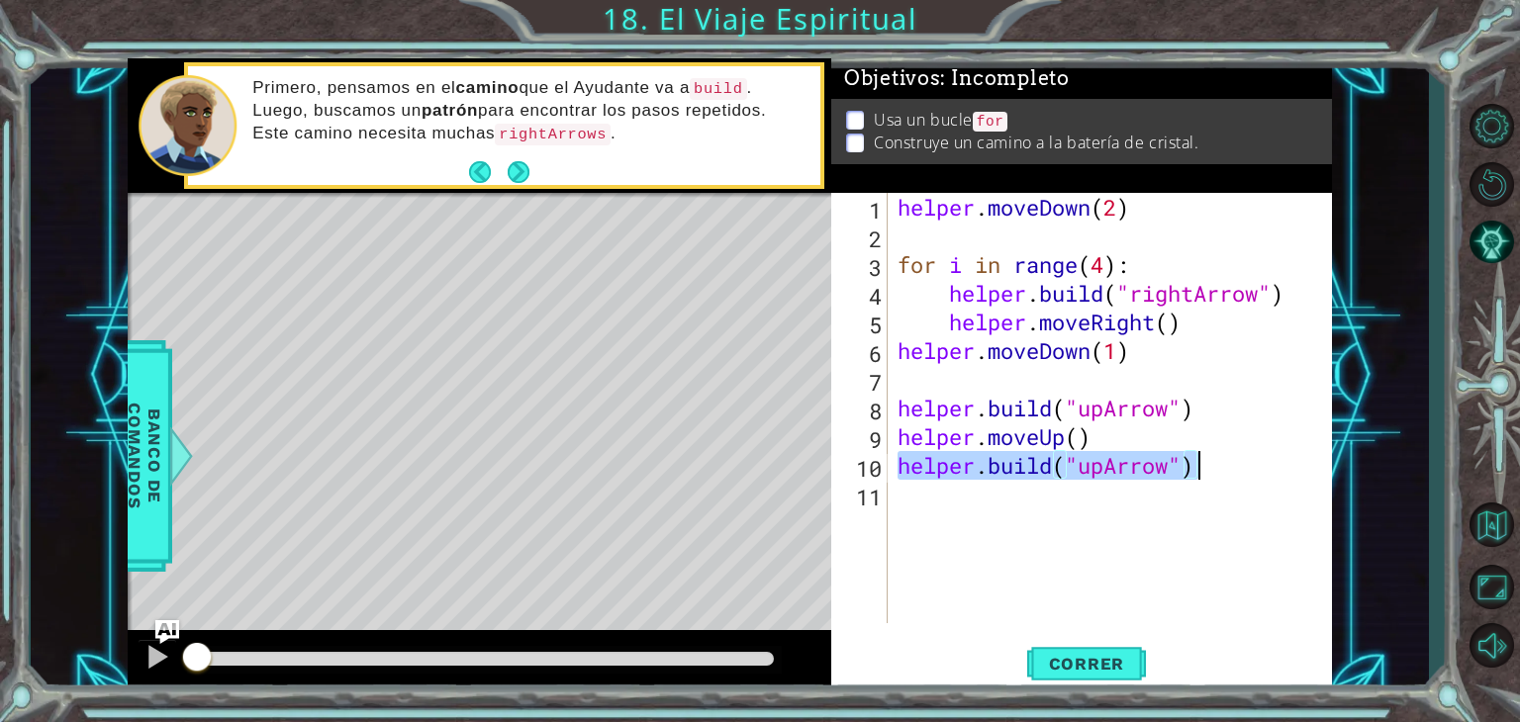
drag, startPoint x: 897, startPoint y: 465, endPoint x: 1206, endPoint y: 480, distance: 309.0
click at [1206, 480] on div "helper . moveDown ( 2 ) for i in range ( 4 ) : helper . build ( "rightArrow" ) …" at bounding box center [1114, 437] width 443 height 488
type textarea "[DOMAIN_NAME]("upArrow")"
